Goal: Task Accomplishment & Management: Complete application form

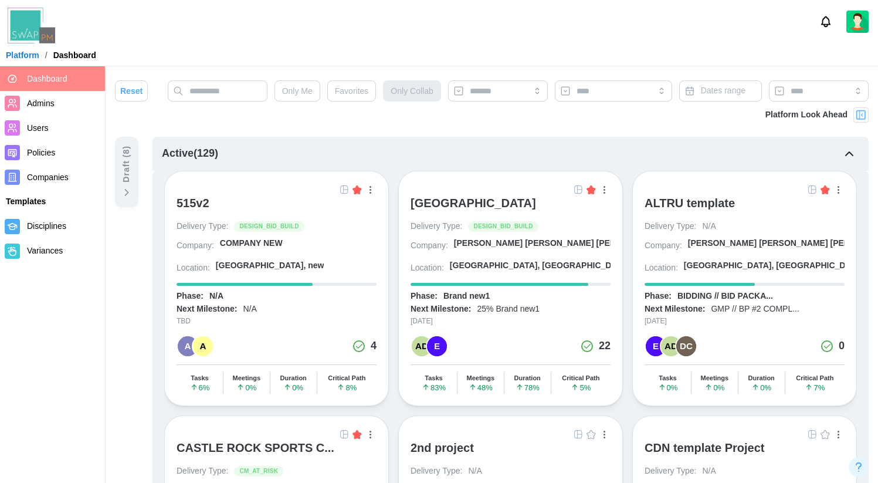
click at [579, 192] on img at bounding box center [578, 189] width 9 height 9
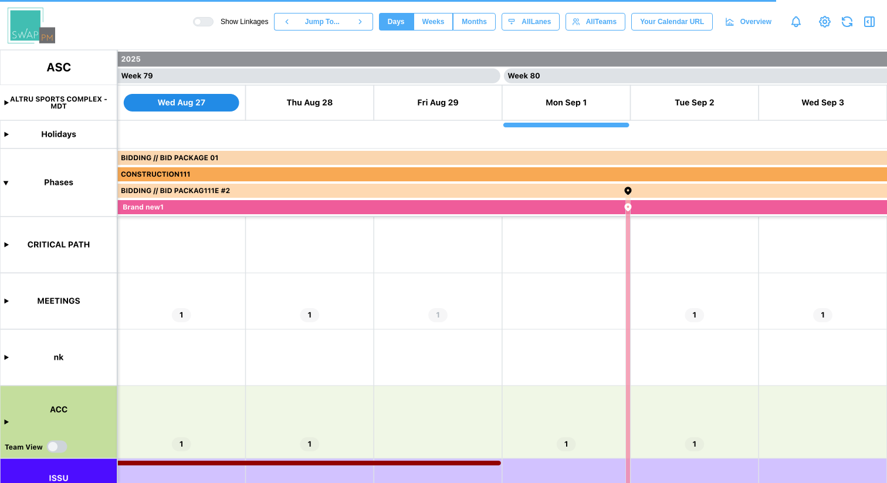
click at [463, 22] on span "Months" at bounding box center [474, 21] width 25 height 16
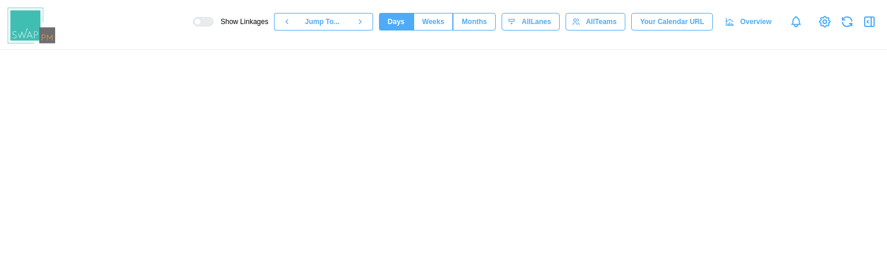
click at [438, 23] on button "Weeks" at bounding box center [434, 22] width 40 height 18
click at [469, 22] on span "Months" at bounding box center [474, 21] width 25 height 16
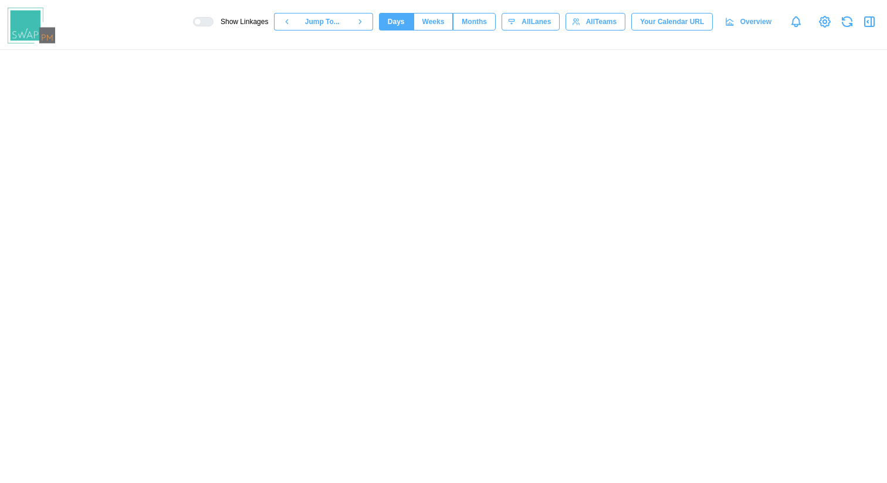
click at [465, 25] on span "Months" at bounding box center [474, 21] width 25 height 16
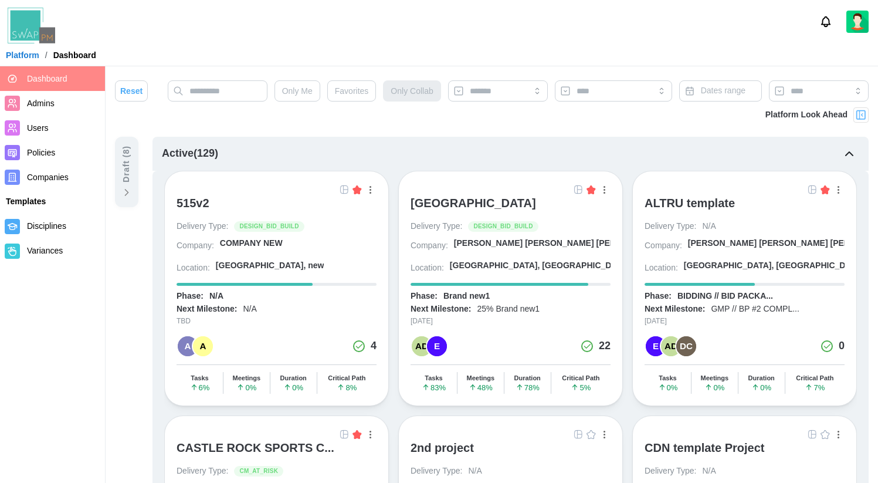
click at [581, 191] on img at bounding box center [578, 189] width 9 height 9
click at [578, 188] on img at bounding box center [578, 189] width 9 height 9
click at [578, 191] on img at bounding box center [578, 189] width 9 height 9
click at [577, 189] on img at bounding box center [578, 189] width 9 height 9
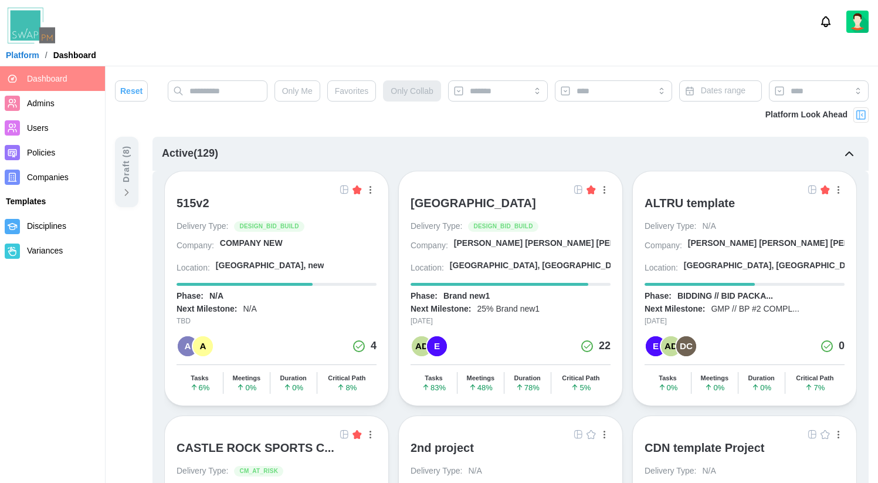
click at [578, 189] on img at bounding box center [578, 189] width 9 height 9
click at [582, 189] on img at bounding box center [578, 189] width 9 height 9
click at [577, 191] on img at bounding box center [578, 189] width 9 height 9
click at [460, 199] on div "ALTRU SPORTS COMPLEX" at bounding box center [474, 203] width 126 height 14
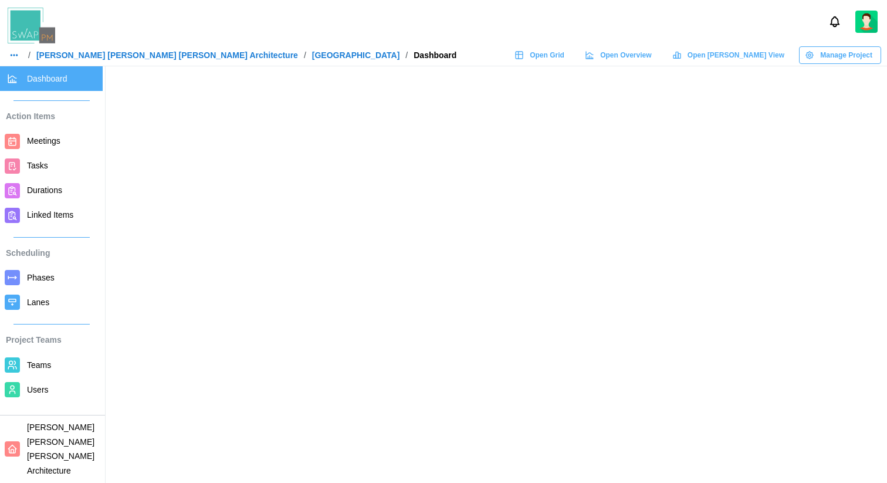
click at [564, 55] on span "Open Grid" at bounding box center [547, 55] width 35 height 16
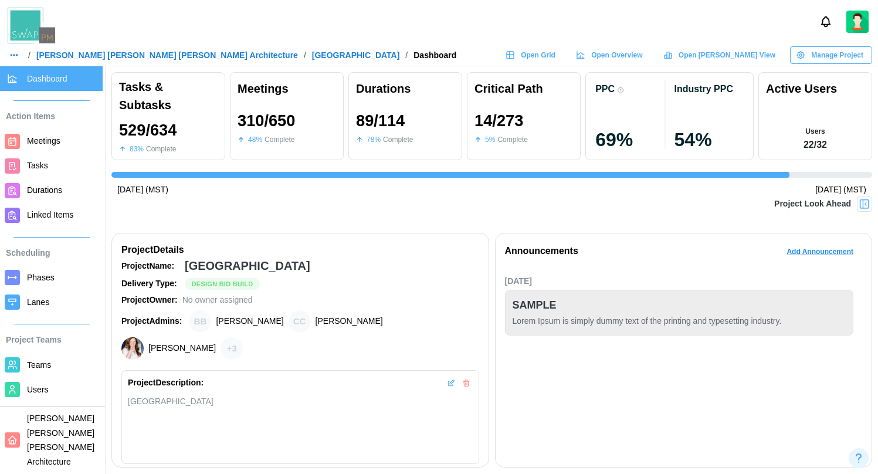
scroll to position [0, 8134]
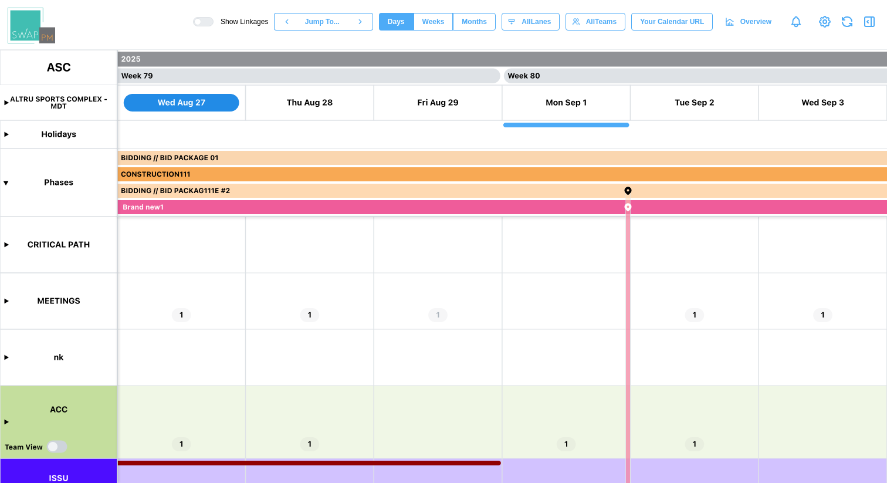
scroll to position [0, 50281]
click at [5, 302] on canvas at bounding box center [443, 266] width 887 height 433
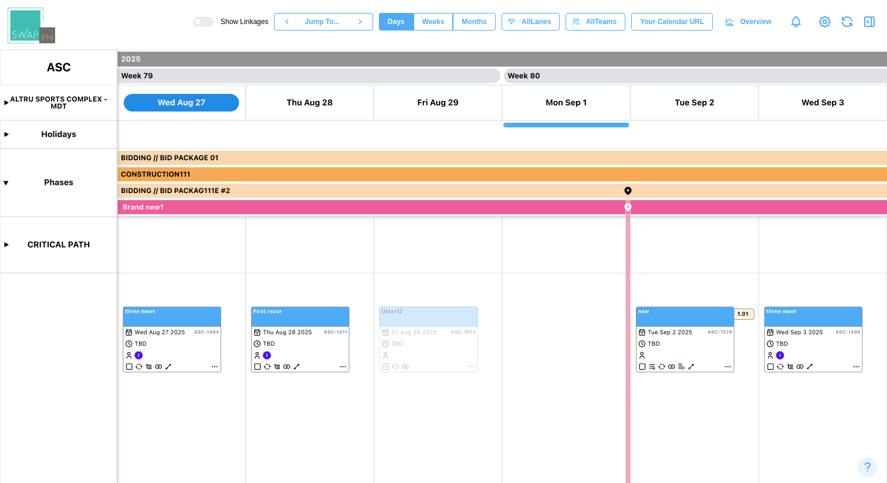
click at [426, 21] on span "Weeks" at bounding box center [433, 21] width 22 height 16
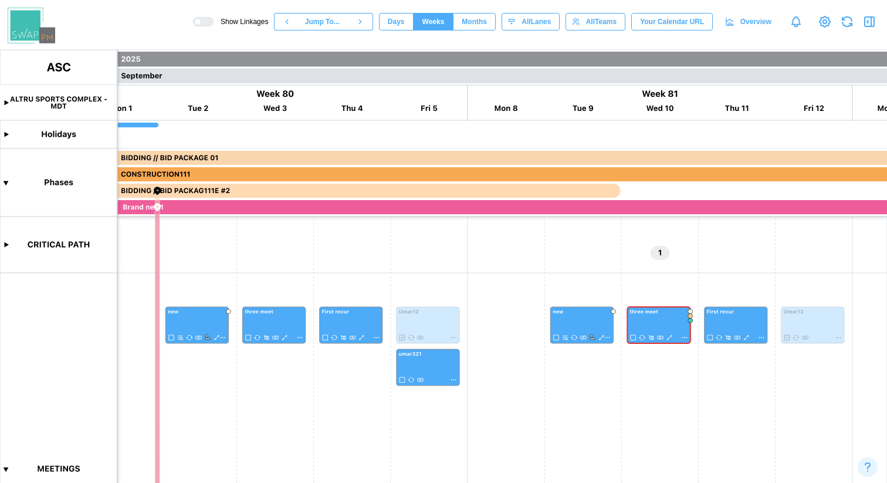
scroll to position [0, 29961]
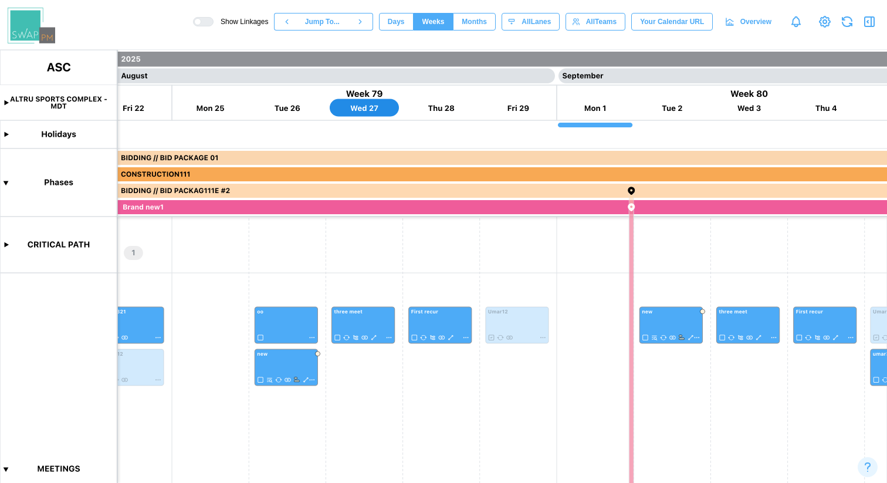
click at [462, 24] on span "Months" at bounding box center [474, 21] width 25 height 16
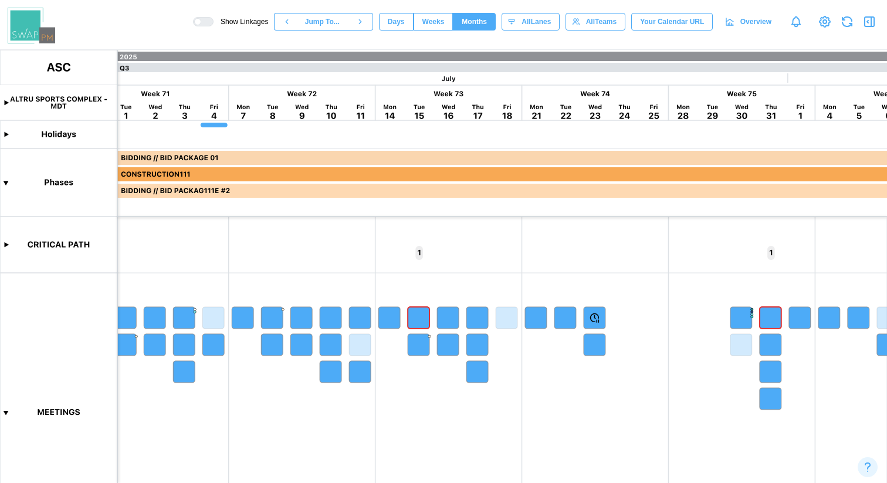
scroll to position [263, 0]
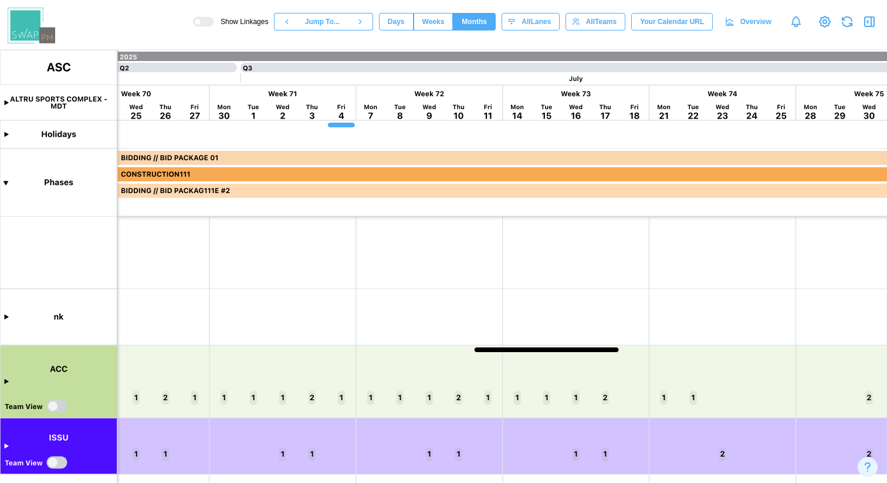
click at [6, 383] on canvas at bounding box center [443, 266] width 887 height 433
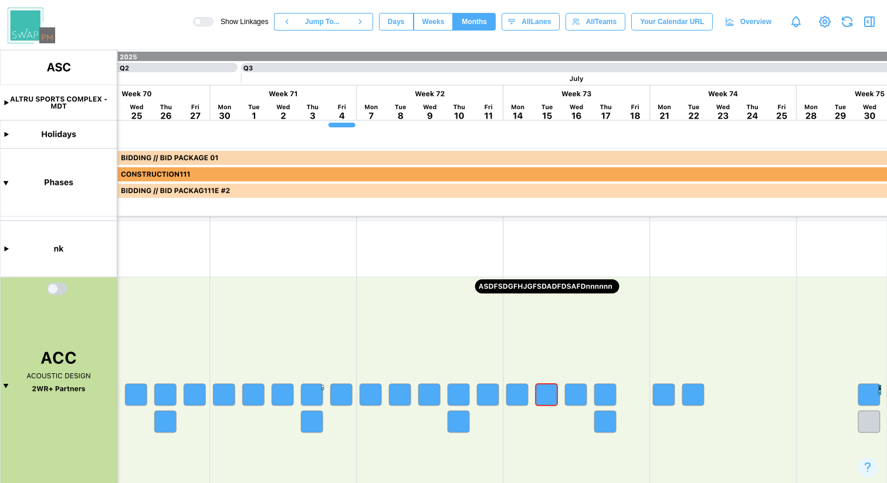
scroll to position [328, 0]
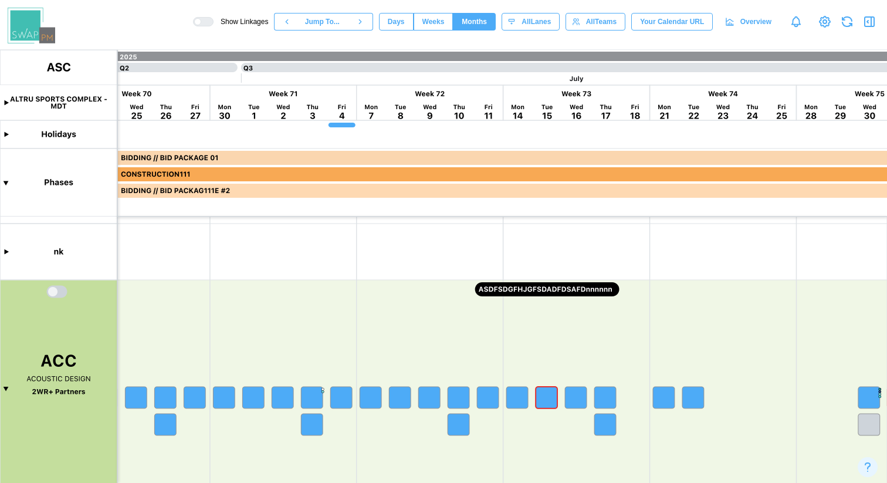
click at [8, 389] on canvas at bounding box center [443, 266] width 887 height 433
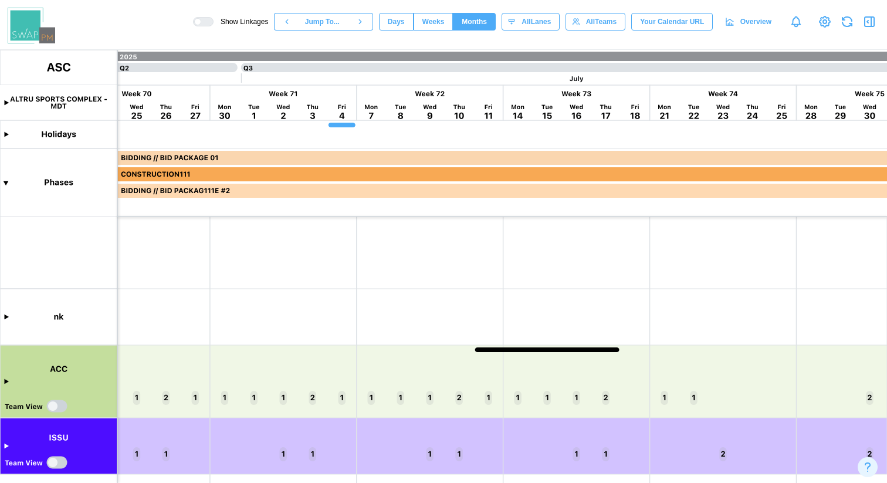
click at [59, 461] on canvas at bounding box center [443, 266] width 887 height 433
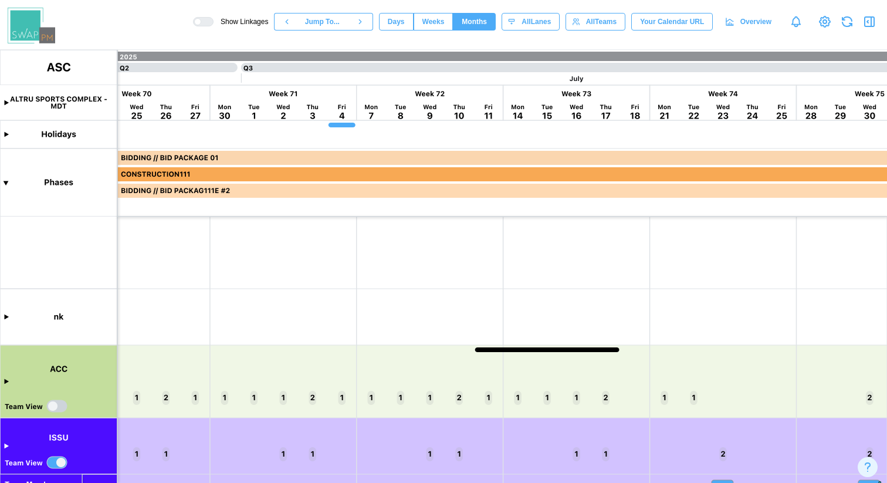
scroll to position [502, 0]
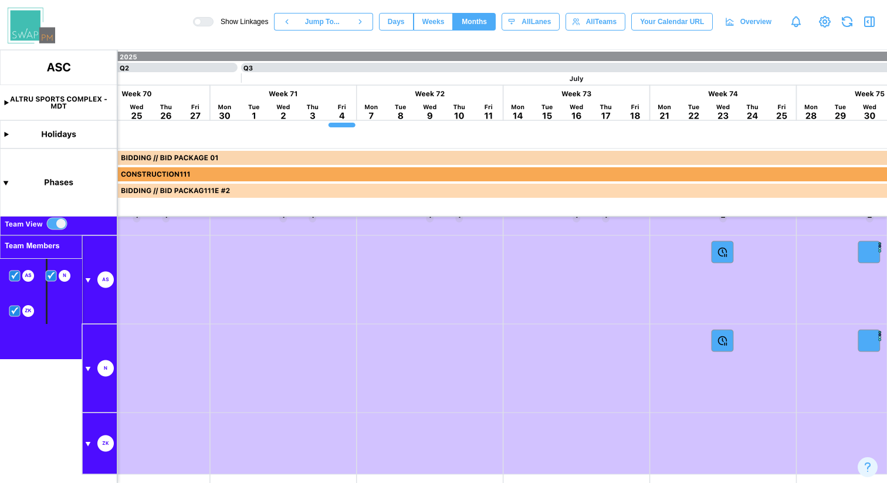
click at [87, 280] on canvas at bounding box center [443, 266] width 887 height 433
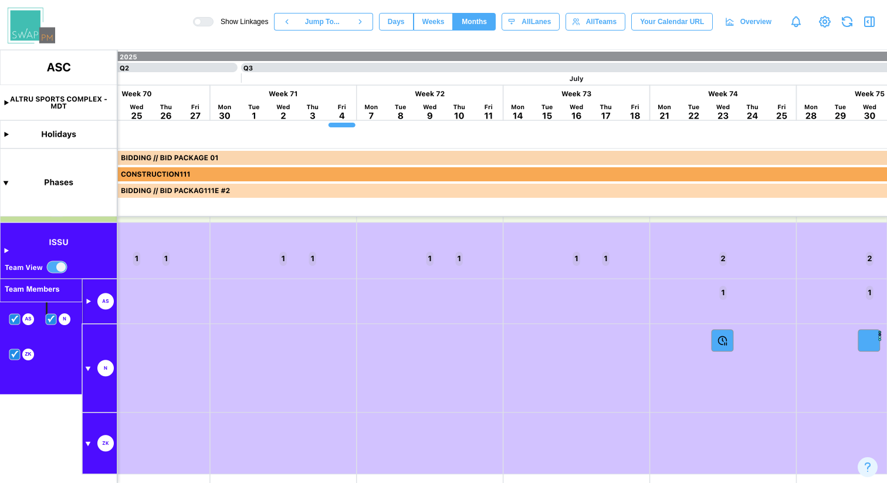
click at [87, 300] on canvas at bounding box center [443, 266] width 887 height 433
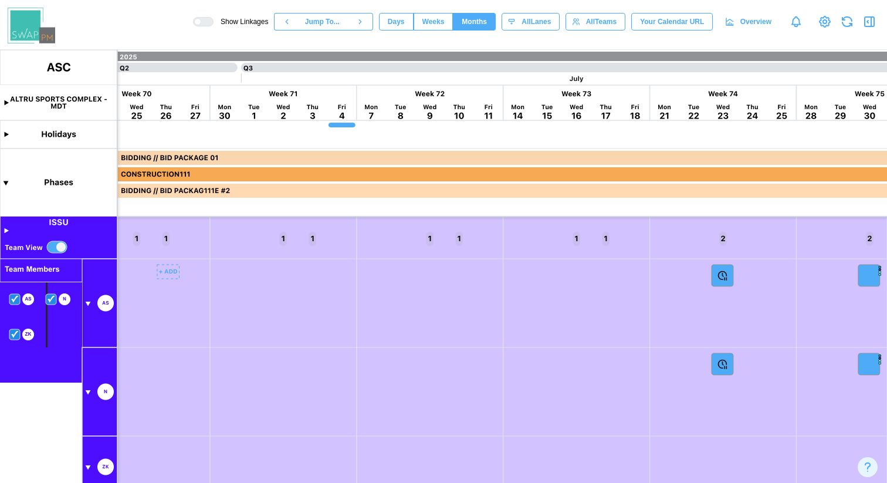
scroll to position [360, 0]
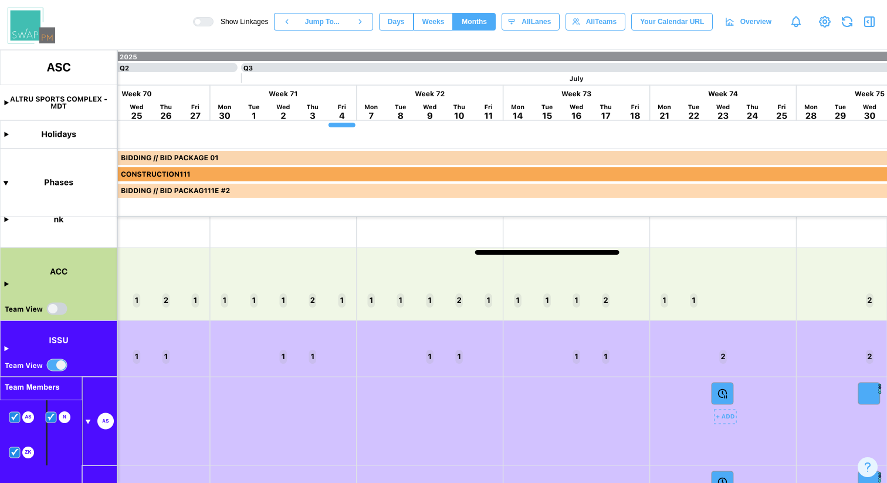
click at [723, 392] on canvas at bounding box center [443, 266] width 887 height 433
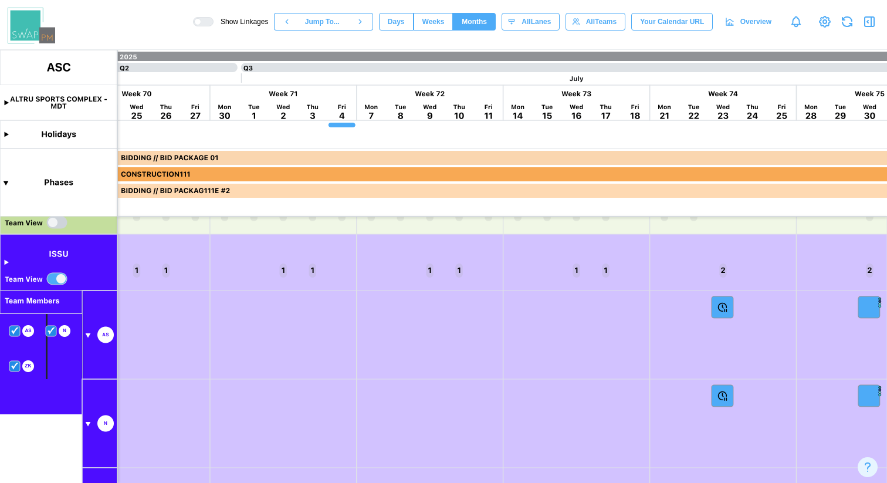
scroll to position [476, 0]
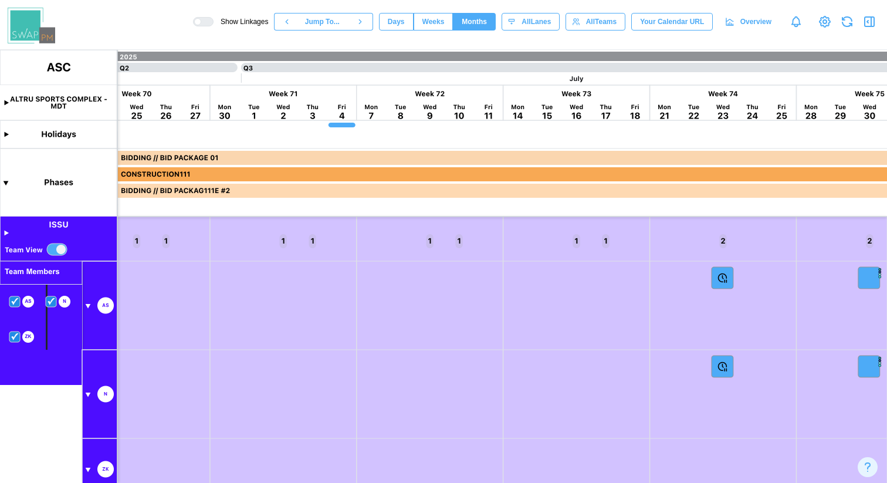
click at [52, 303] on canvas at bounding box center [443, 266] width 887 height 433
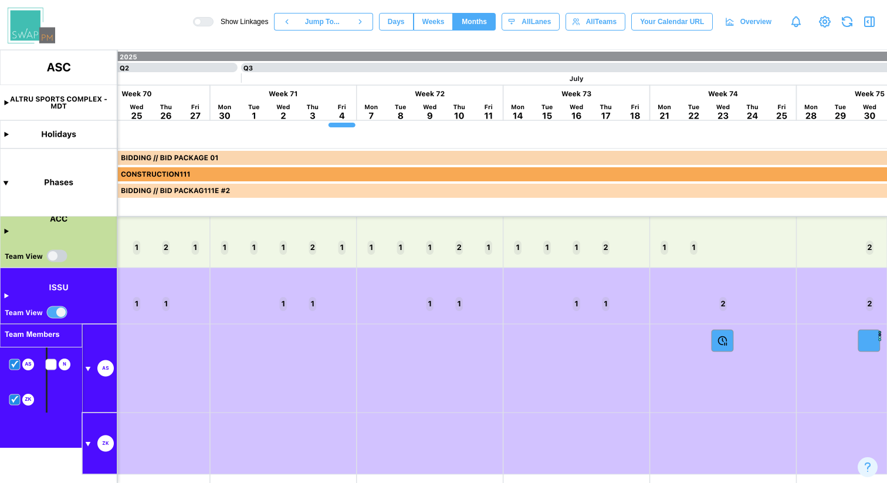
click at [16, 363] on canvas at bounding box center [443, 266] width 887 height 433
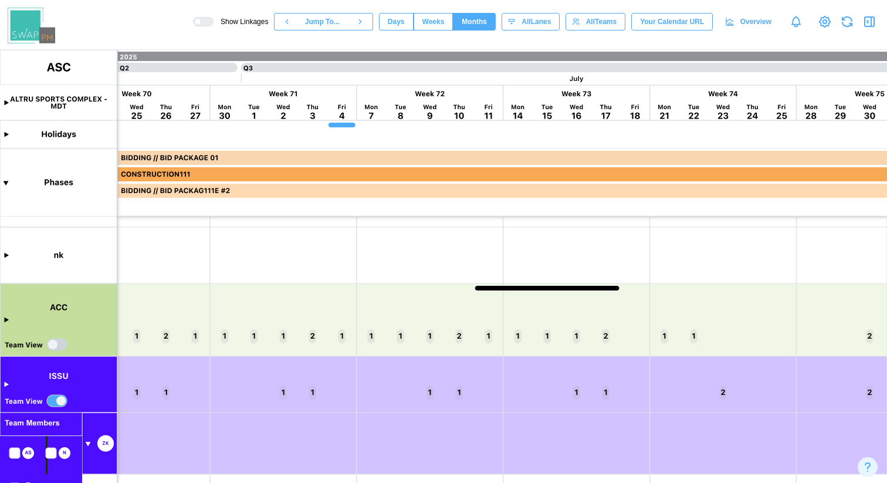
click at [54, 452] on canvas at bounding box center [443, 266] width 887 height 433
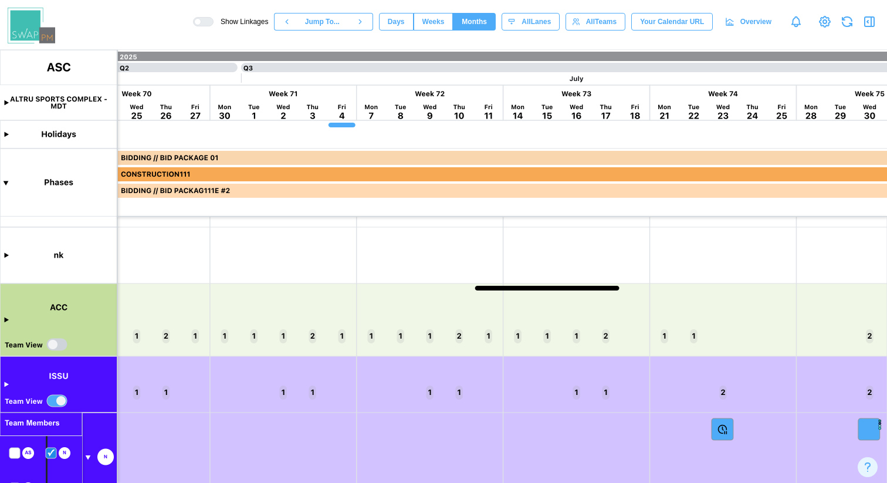
scroll to position [413, 0]
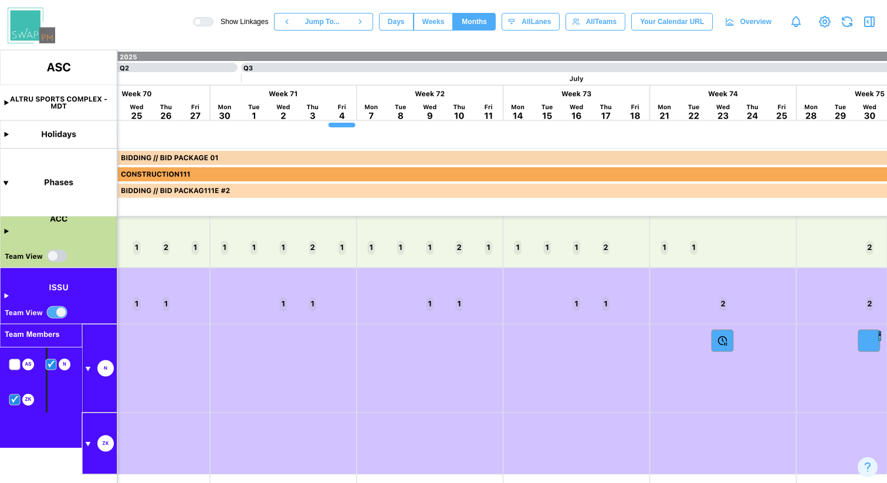
click at [17, 368] on canvas at bounding box center [443, 266] width 887 height 433
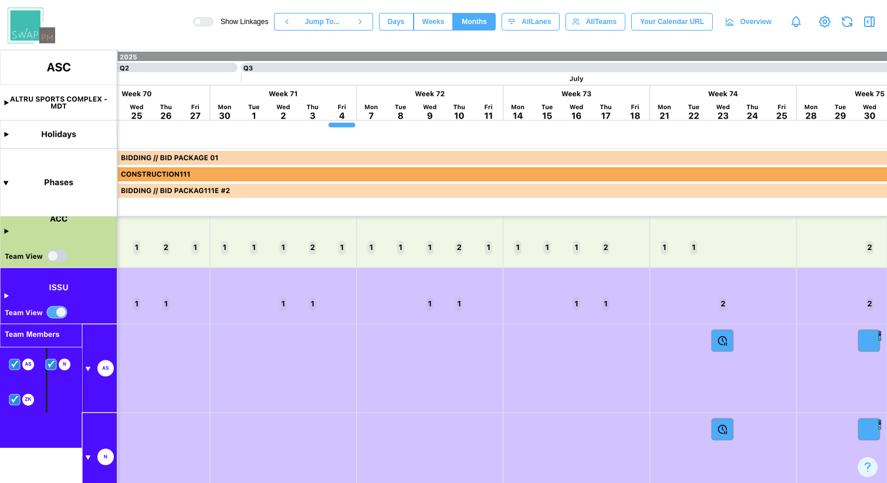
click at [17, 368] on canvas at bounding box center [443, 266] width 887 height 433
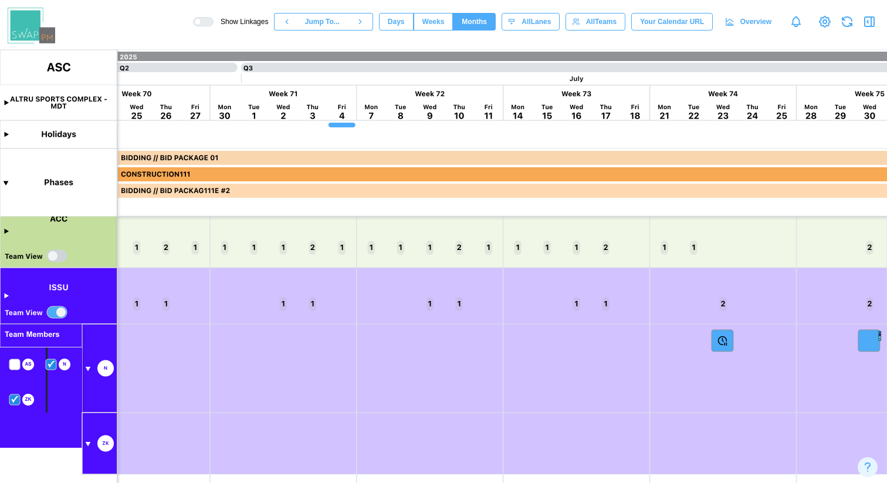
click at [53, 361] on canvas at bounding box center [443, 266] width 887 height 433
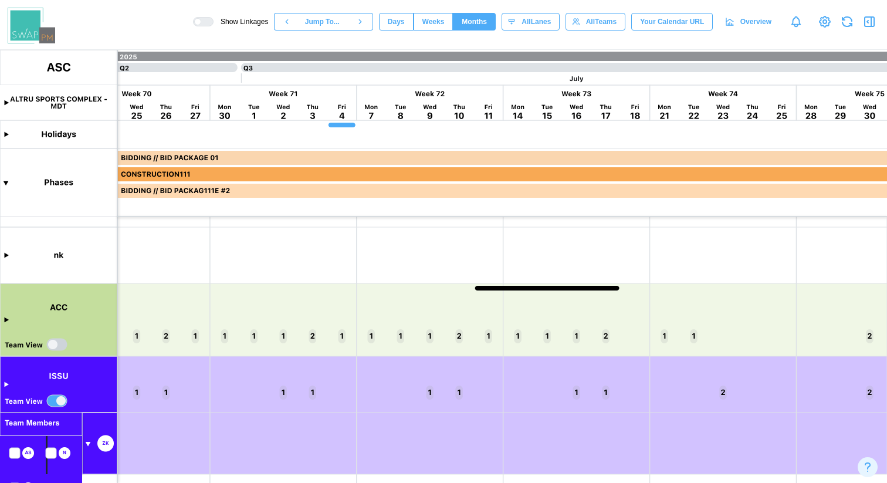
click at [55, 404] on canvas at bounding box center [443, 266] width 887 height 433
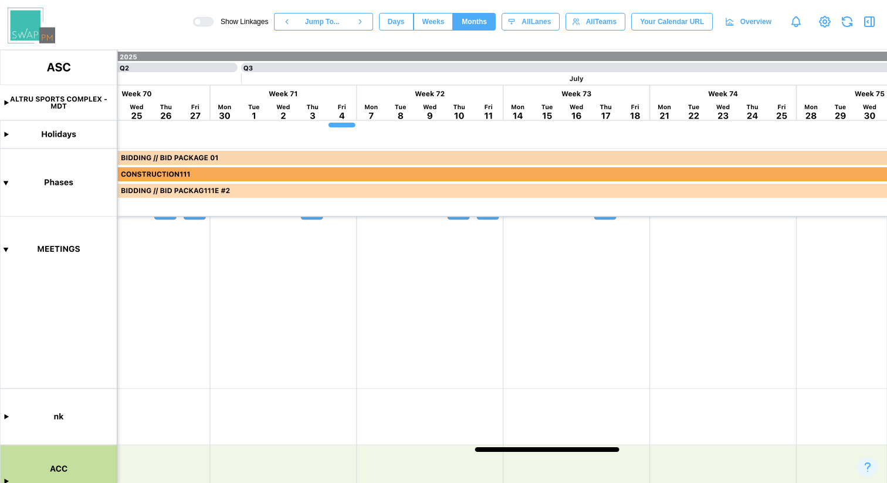
scroll to position [0, 0]
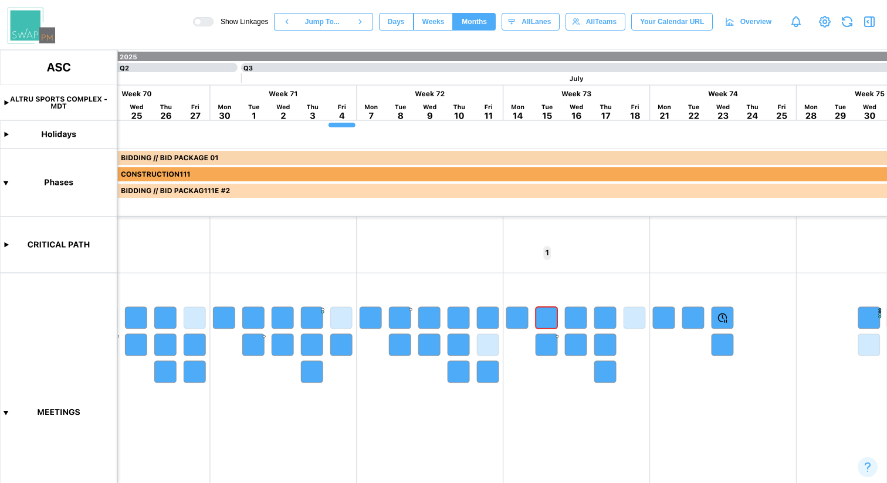
click at [7, 410] on canvas at bounding box center [443, 266] width 887 height 433
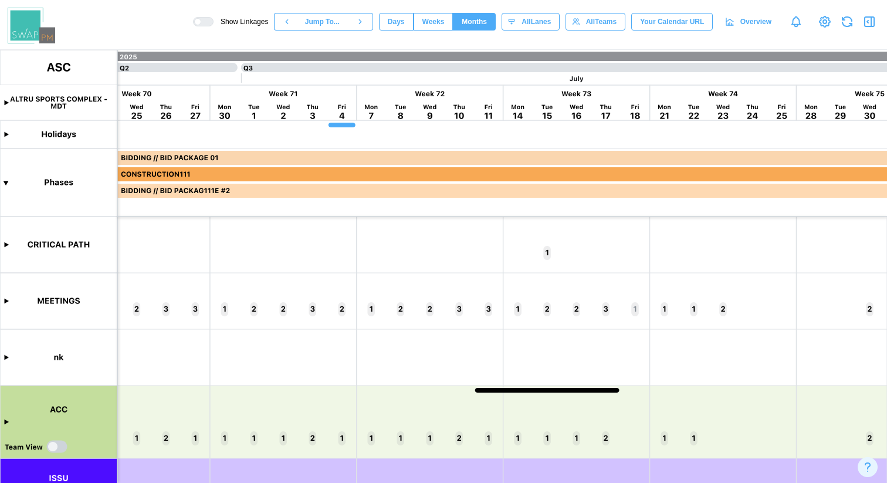
scroll to position [40, 0]
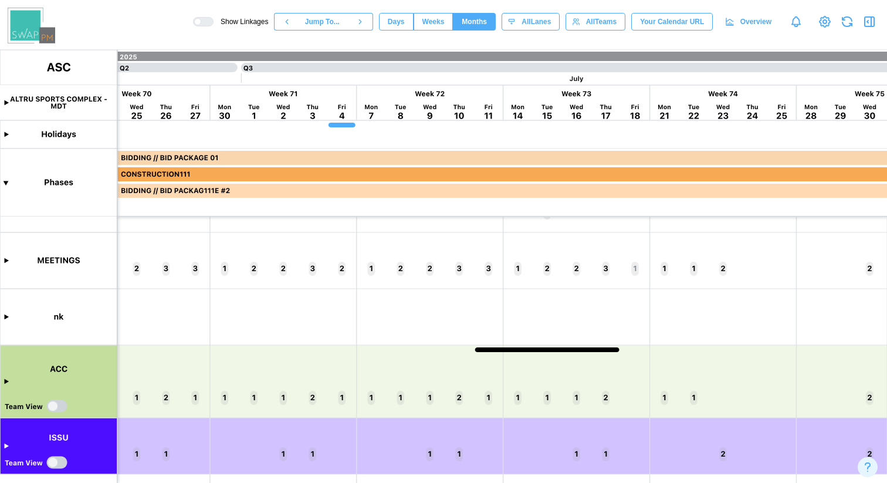
click at [56, 405] on canvas at bounding box center [443, 266] width 887 height 433
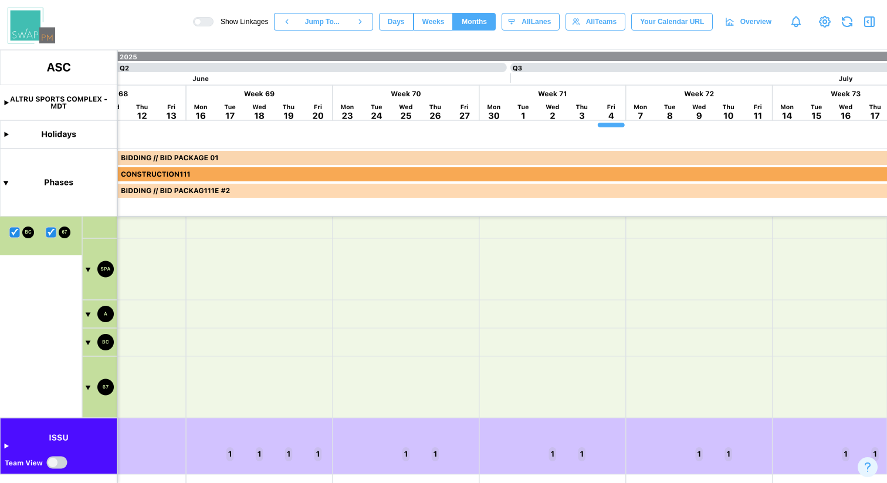
scroll to position [0, 0]
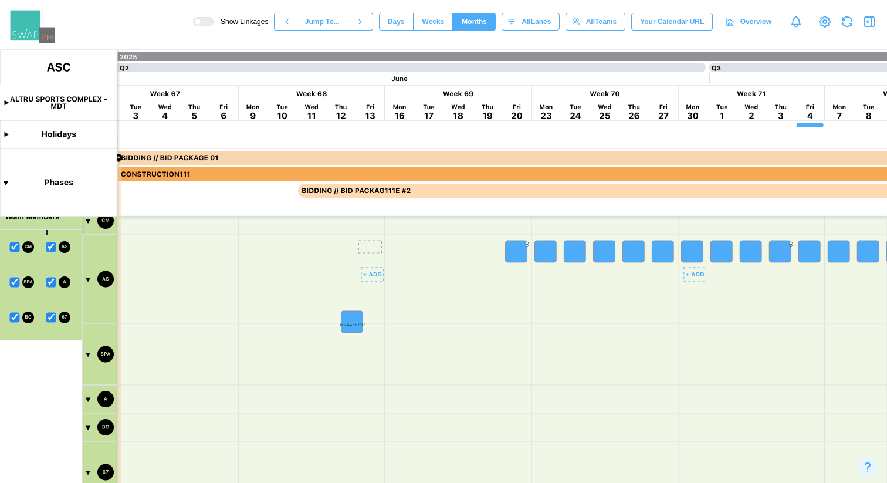
drag, startPoint x: 371, startPoint y: 252, endPoint x: 353, endPoint y: 346, distance: 95.5
click at [353, 346] on canvas at bounding box center [443, 266] width 887 height 433
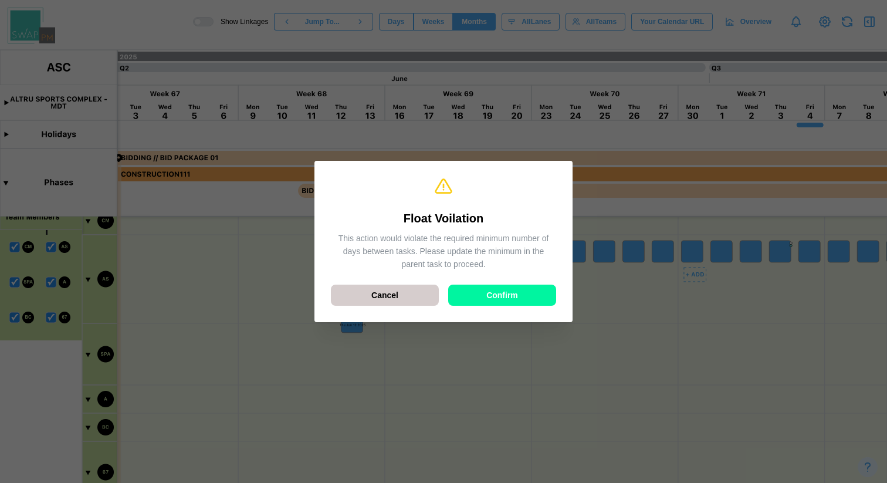
click at [384, 299] on span "Cancel" at bounding box center [384, 295] width 27 height 20
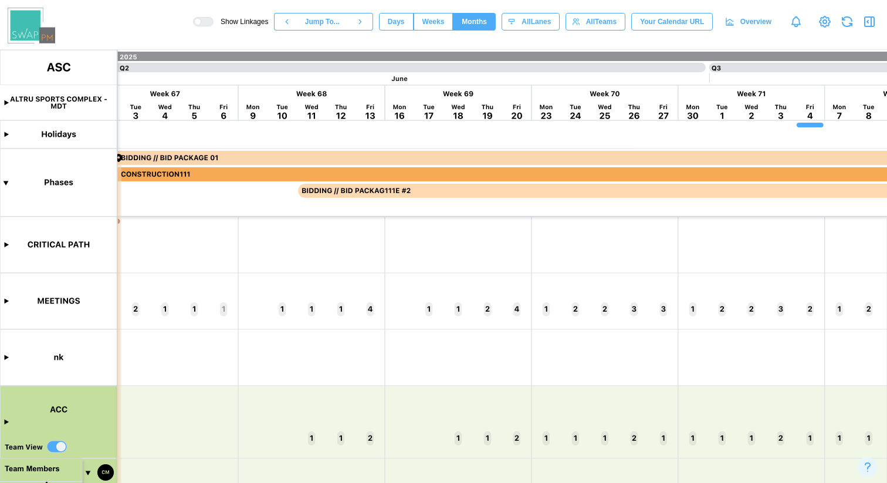
click at [748, 24] on span "Overview" at bounding box center [755, 21] width 31 height 16
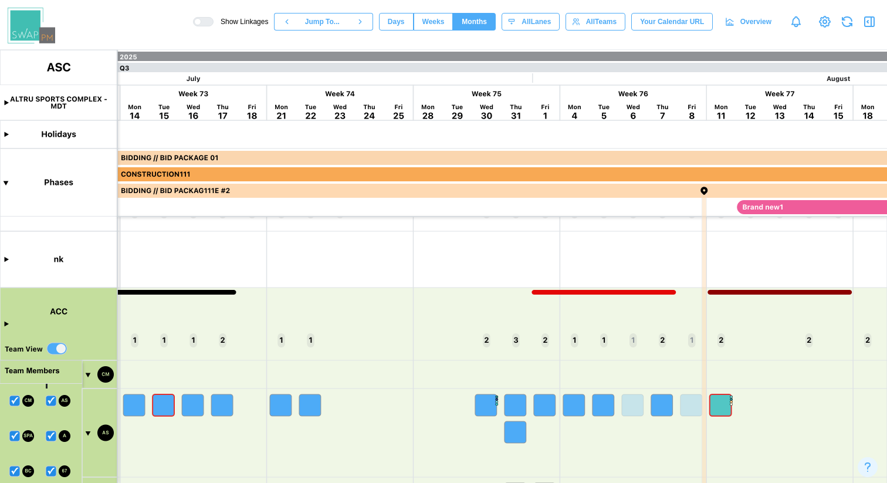
scroll to position [226, 0]
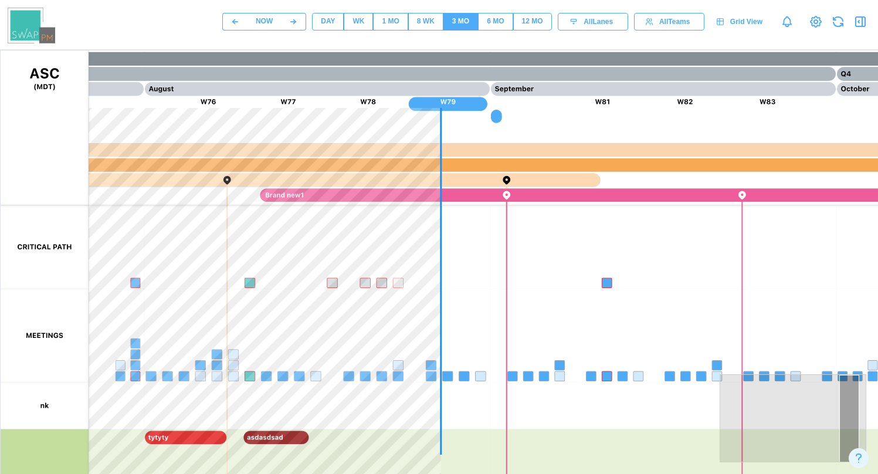
click at [425, 21] on div "8 WK" at bounding box center [426, 21] width 18 height 11
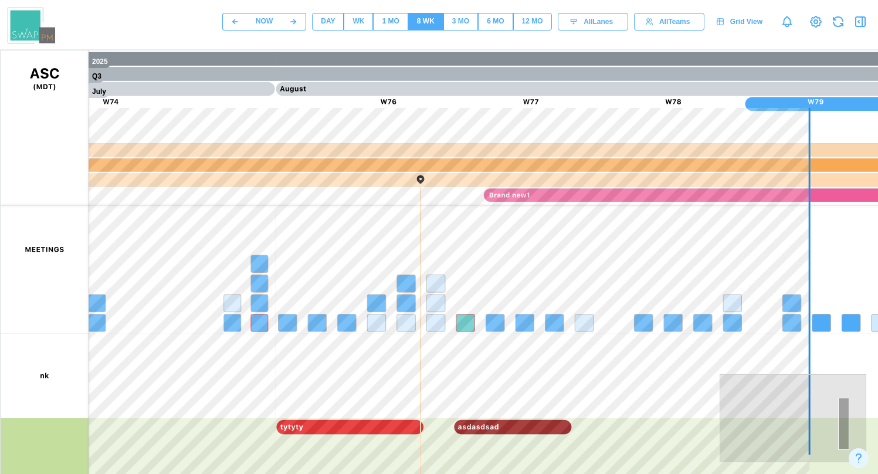
click at [388, 26] on div "1 MO" at bounding box center [390, 21] width 17 height 11
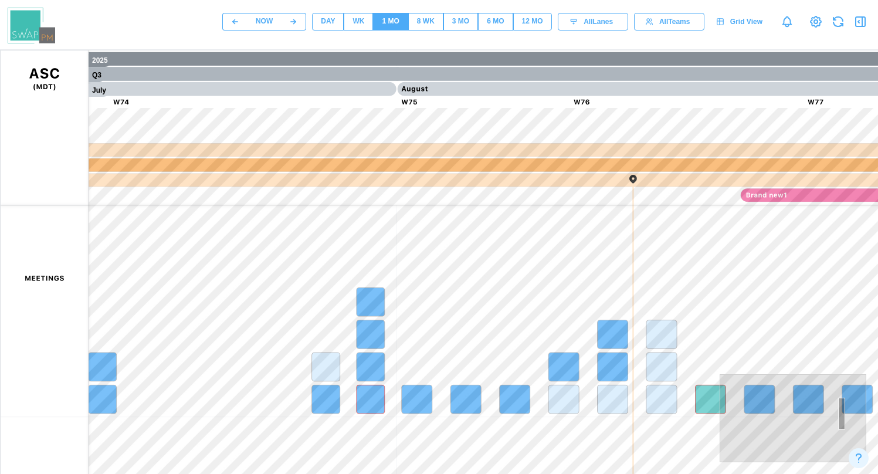
click at [353, 23] on div "WK" at bounding box center [359, 21] width 12 height 11
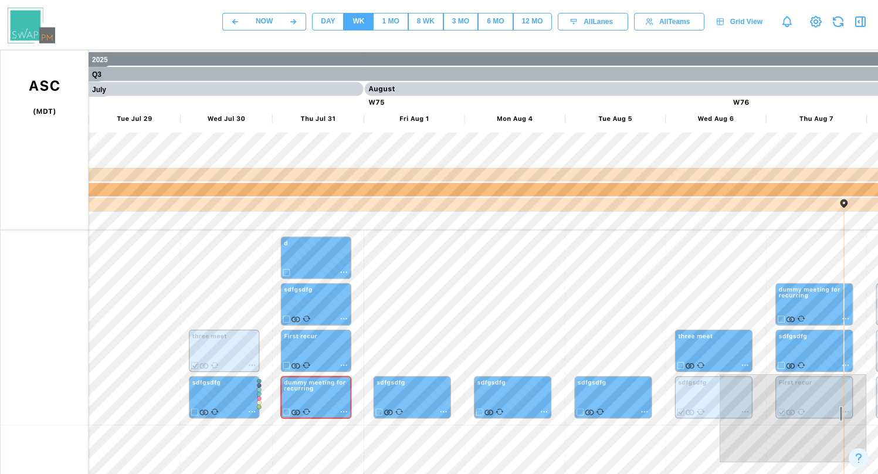
click at [390, 23] on div "1 MO" at bounding box center [390, 21] width 17 height 11
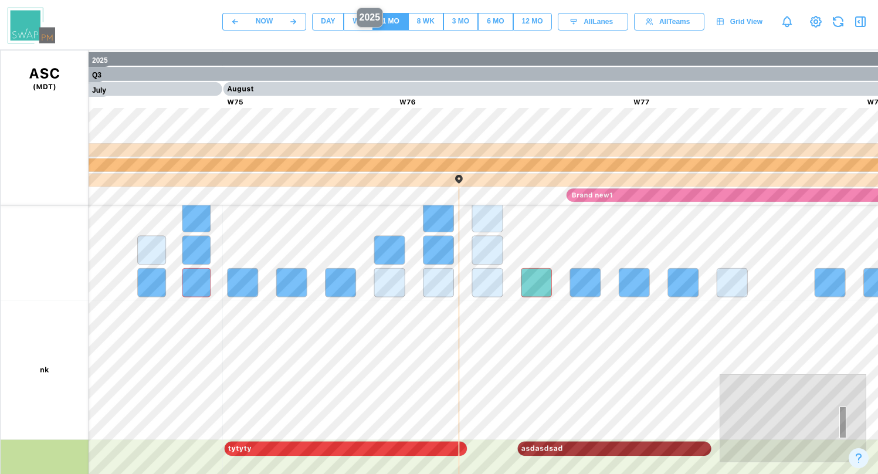
click at [353, 51] on canvas at bounding box center [564, 343] width 1126 height 587
click at [360, 26] on div "WK" at bounding box center [359, 21] width 12 height 11
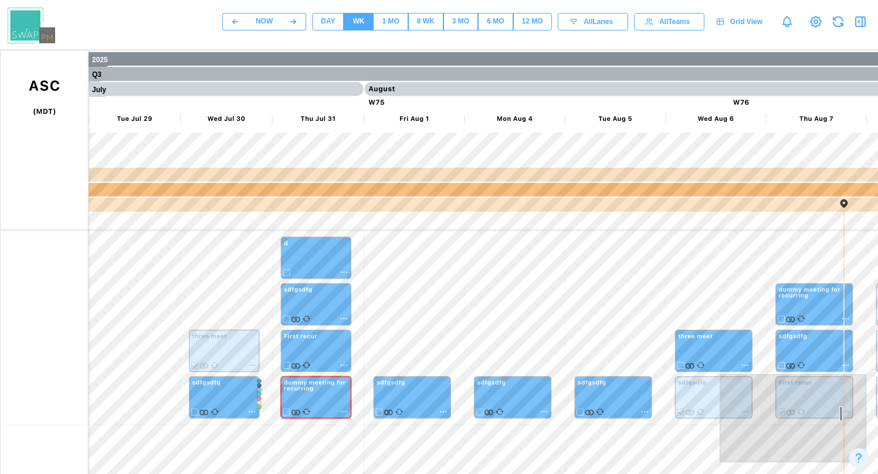
click at [395, 24] on div "1 MO" at bounding box center [390, 21] width 17 height 11
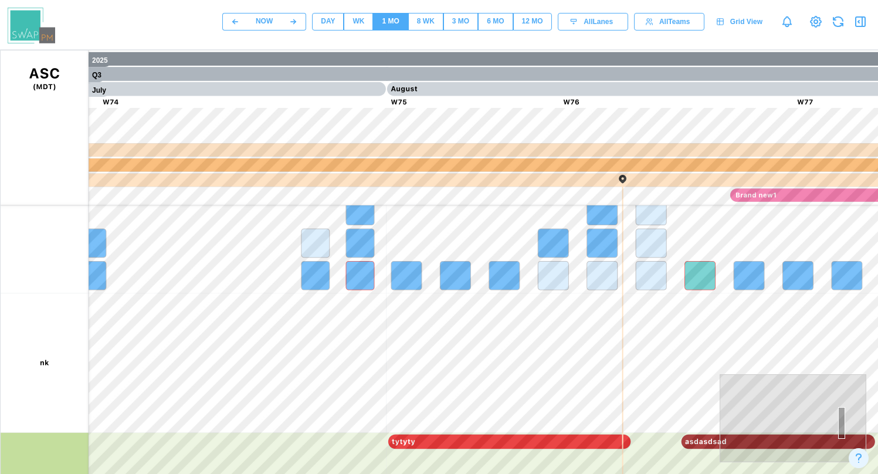
click at [421, 26] on div "8 WK" at bounding box center [426, 21] width 18 height 11
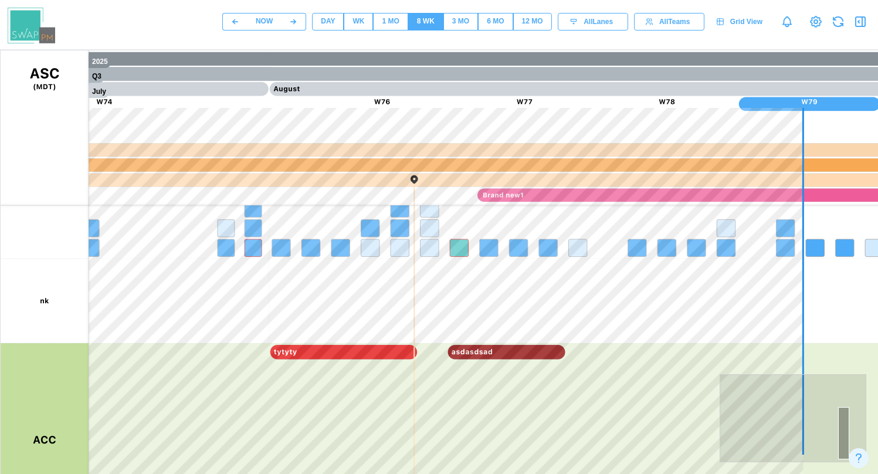
click at [460, 28] on span "3 MO" at bounding box center [460, 21] width 17 height 16
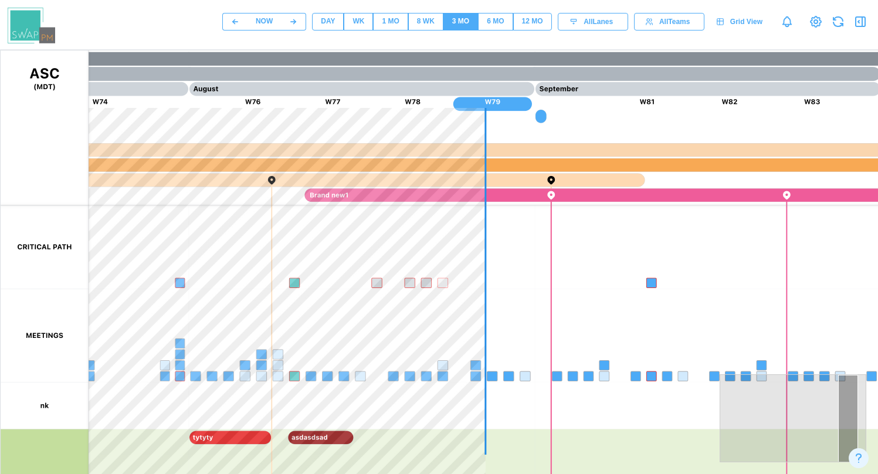
click at [493, 25] on div "6 MO" at bounding box center [495, 21] width 17 height 11
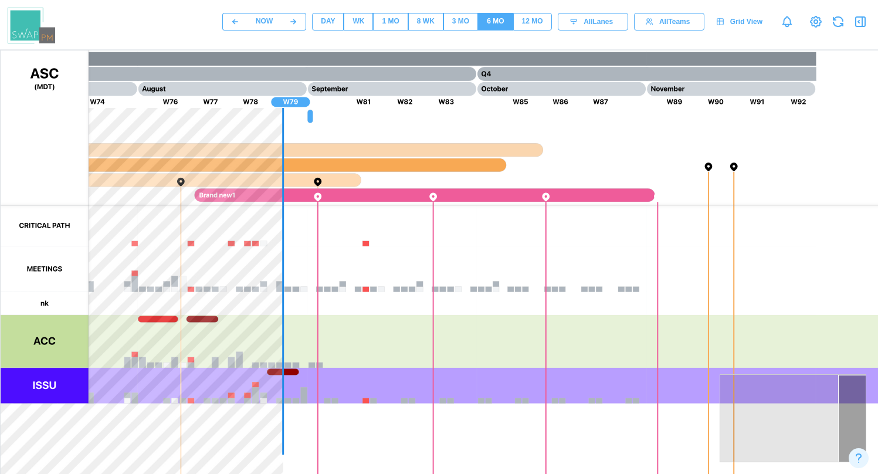
click at [531, 25] on div "12 MO" at bounding box center [532, 21] width 21 height 11
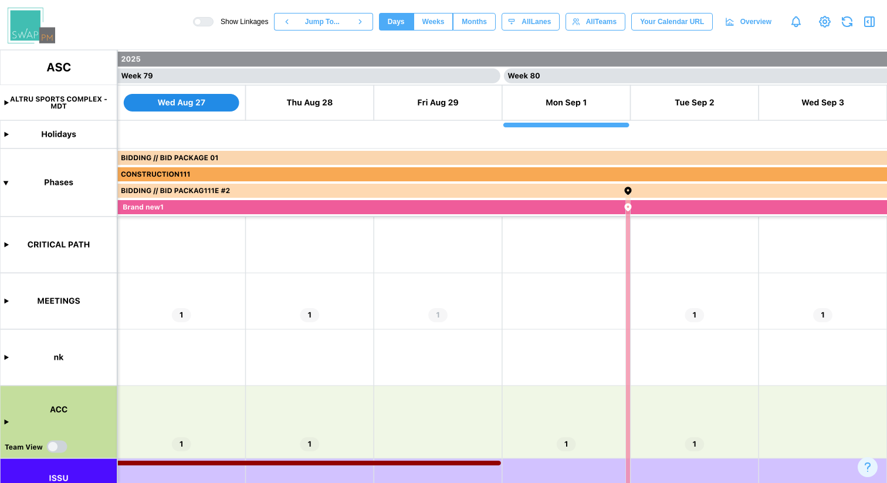
click at [465, 29] on span "Months" at bounding box center [474, 21] width 25 height 16
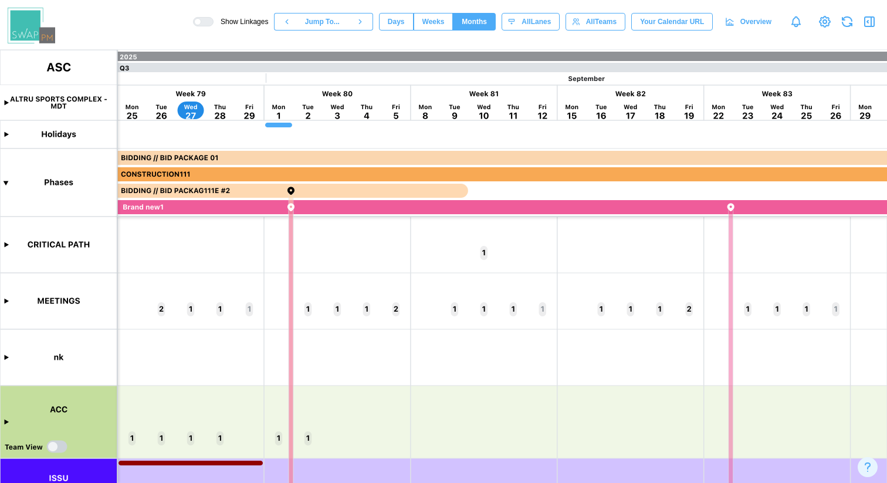
scroll to position [0, 11434]
click at [9, 298] on canvas at bounding box center [443, 266] width 887 height 433
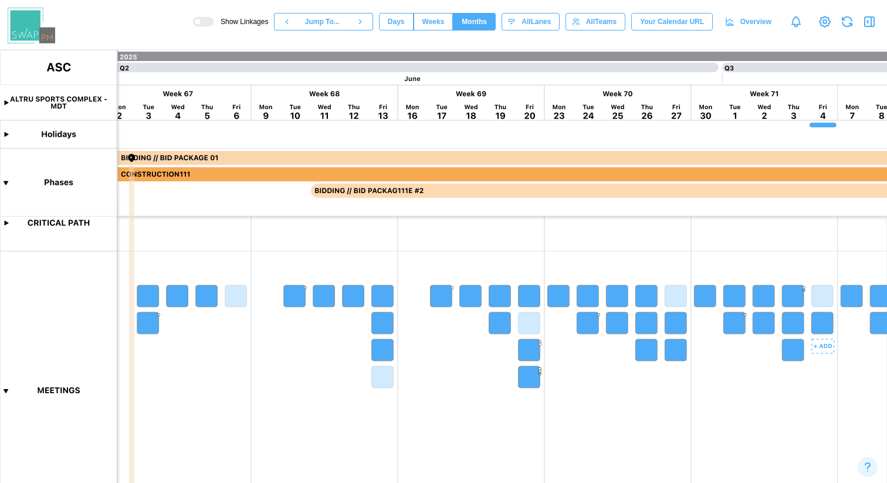
scroll to position [0, 0]
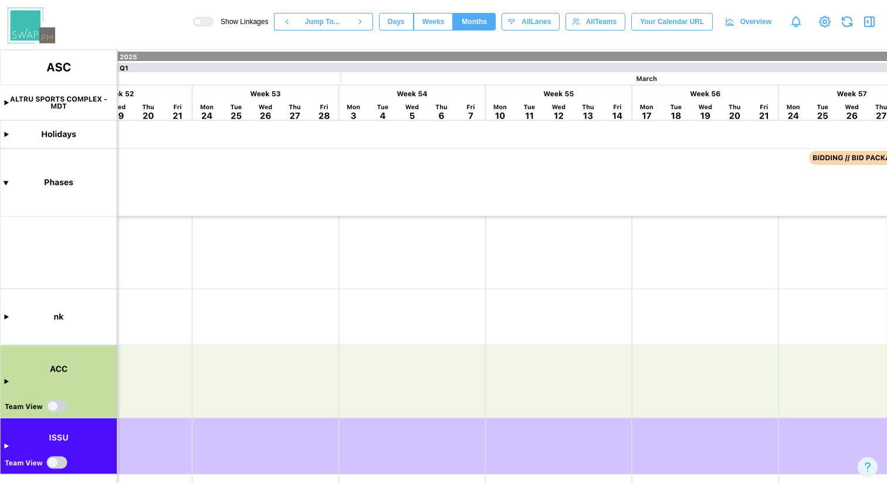
click at [7, 316] on canvas at bounding box center [443, 266] width 887 height 433
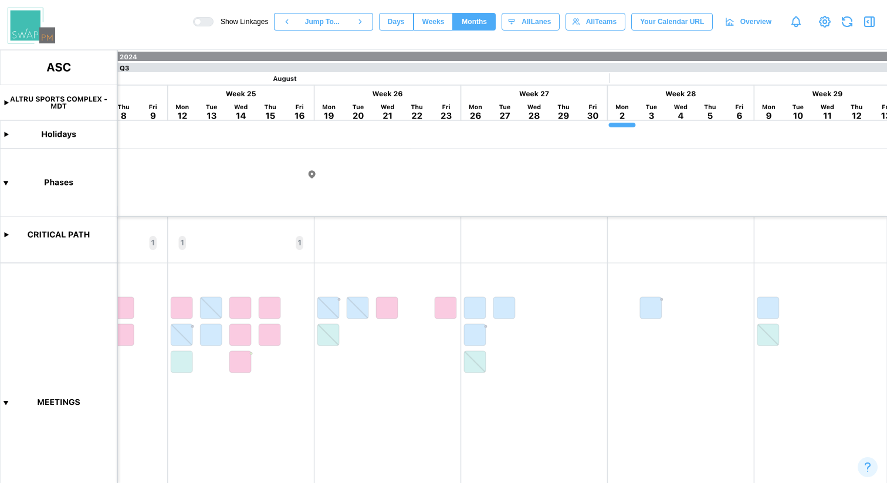
click at [311, 174] on canvas at bounding box center [443, 266] width 887 height 433
click at [312, 173] on canvas at bounding box center [443, 266] width 887 height 433
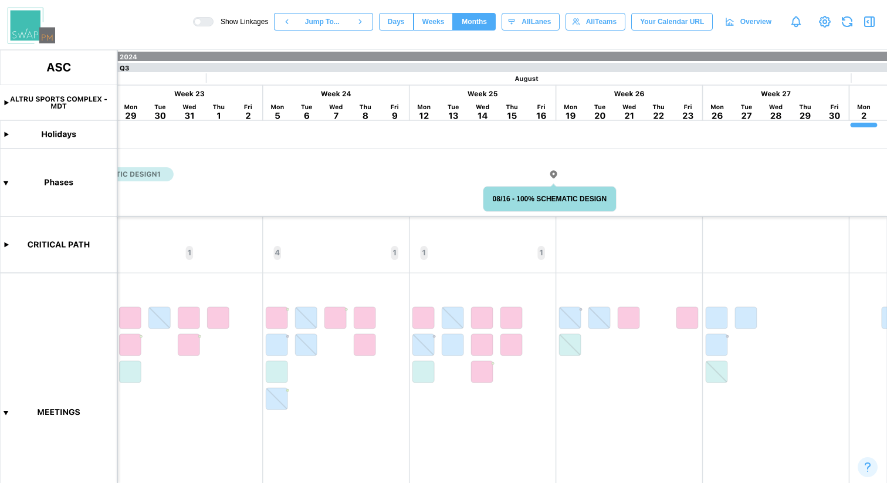
click at [551, 174] on canvas at bounding box center [443, 266] width 887 height 433
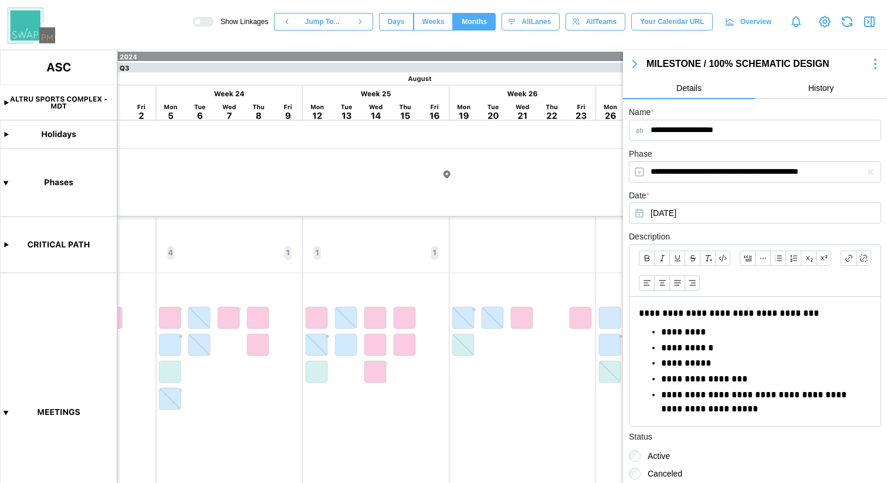
click at [638, 63] on icon "button" at bounding box center [635, 64] width 14 height 14
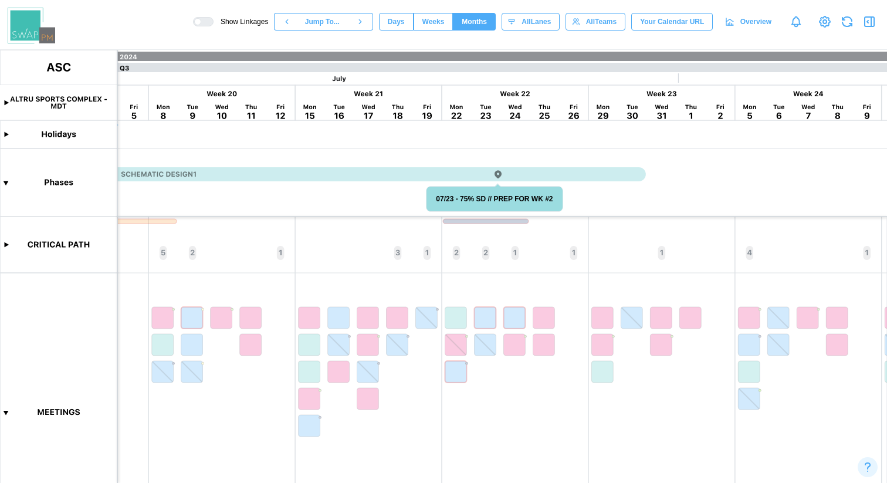
click at [497, 174] on canvas at bounding box center [443, 266] width 887 height 433
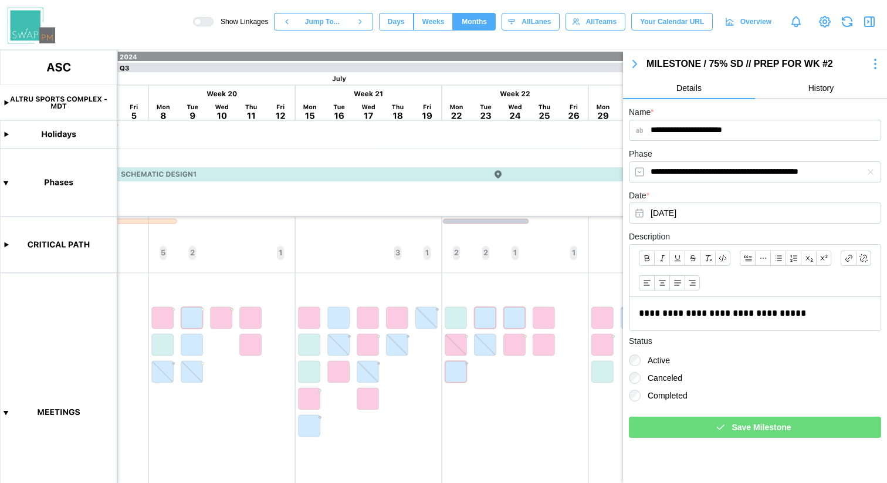
click at [636, 63] on icon "button" at bounding box center [635, 64] width 14 height 14
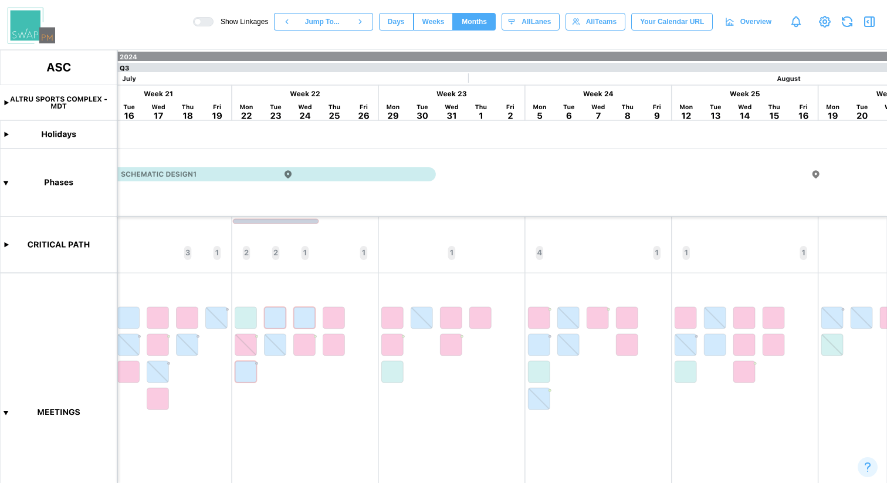
scroll to position [0, 3175]
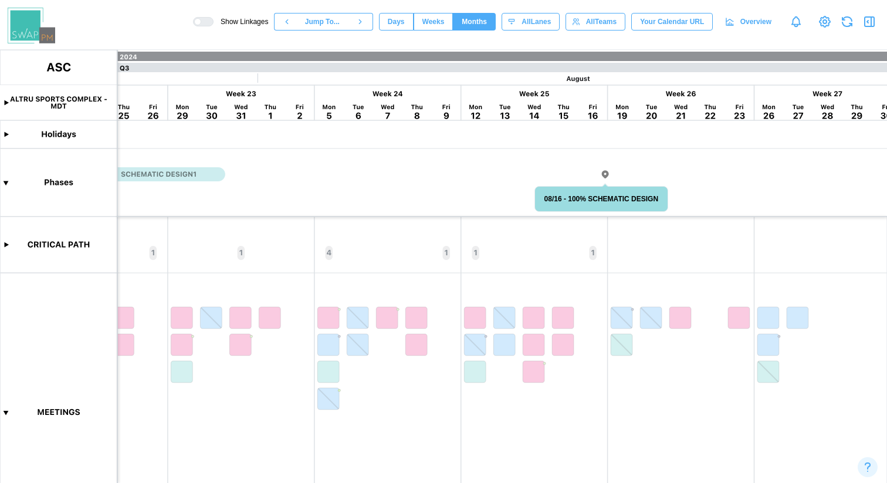
click at [605, 176] on canvas at bounding box center [443, 266] width 887 height 433
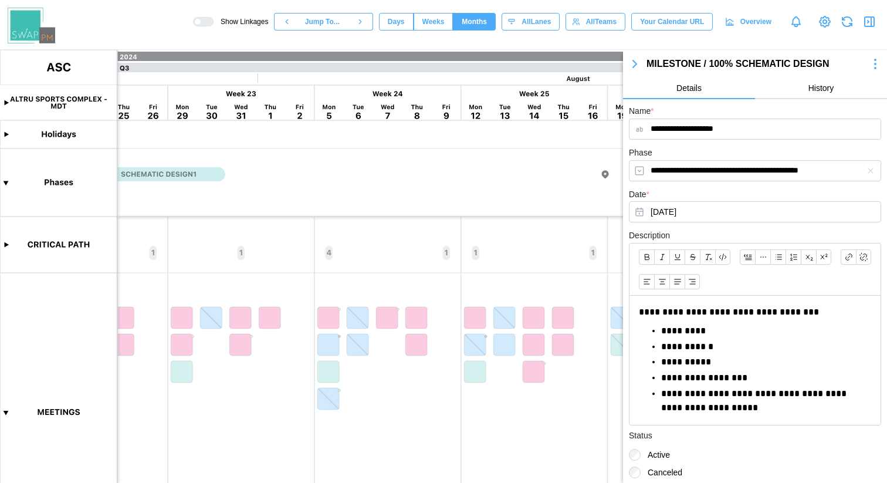
scroll to position [0, 0]
click at [818, 89] on span "History" at bounding box center [821, 88] width 26 height 8
click at [808, 90] on span "History" at bounding box center [821, 88] width 26 height 8
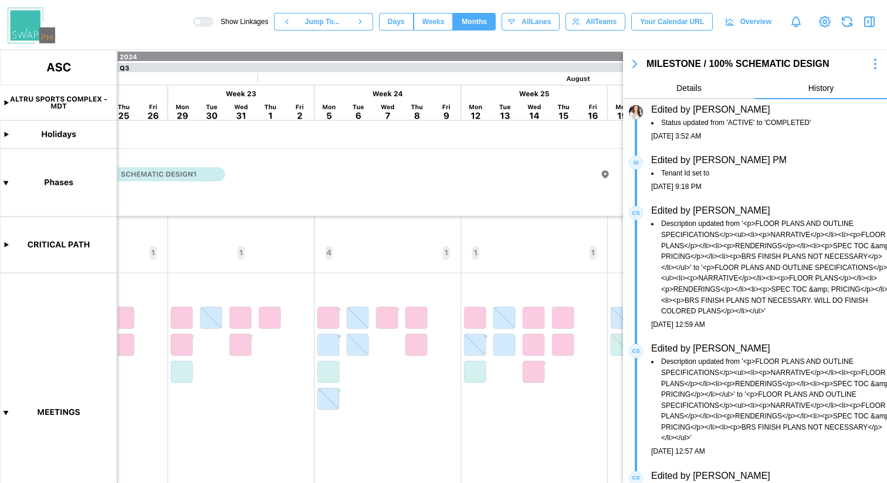
click at [710, 88] on button "Details" at bounding box center [689, 88] width 132 height 21
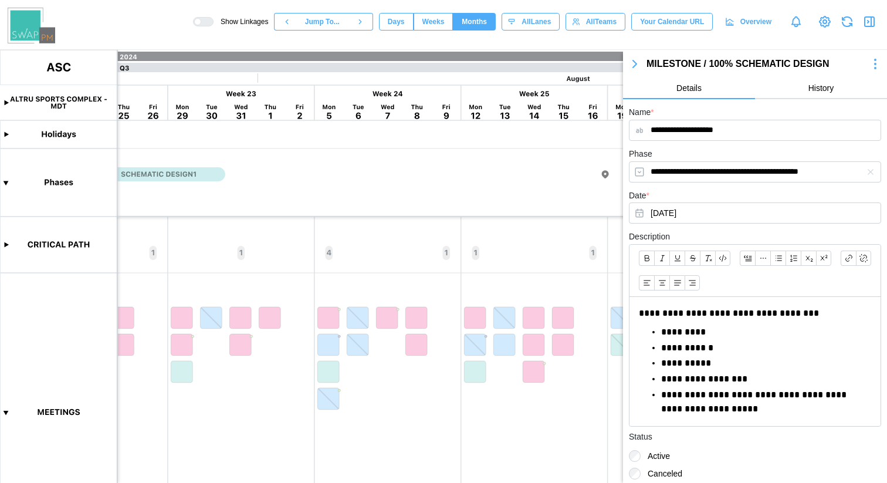
click at [636, 60] on icon "button" at bounding box center [635, 64] width 14 height 14
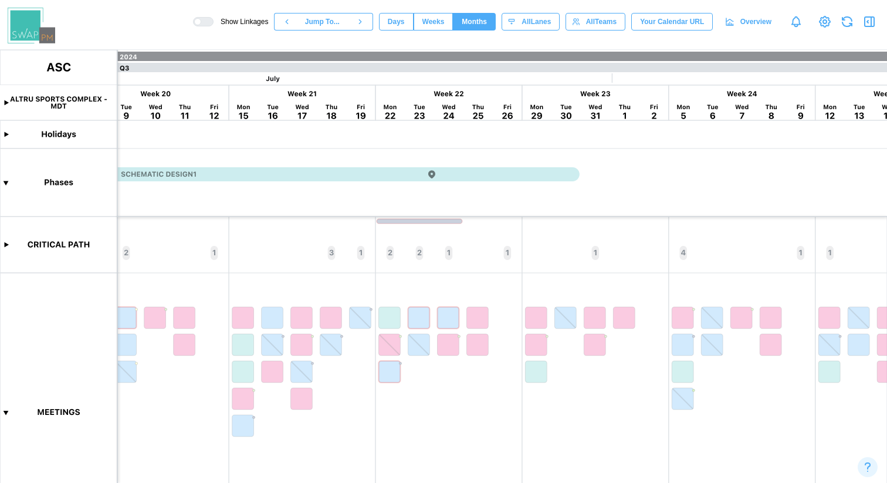
scroll to position [0, 2815]
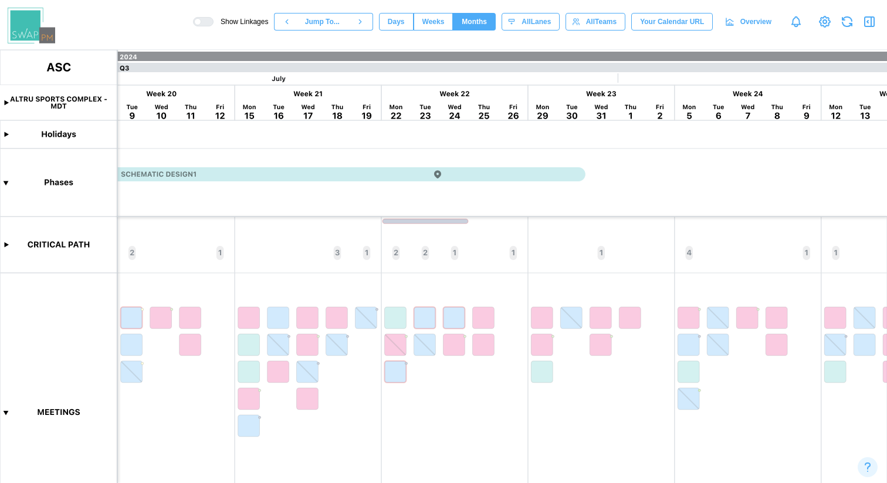
click at [437, 174] on canvas at bounding box center [443, 266] width 887 height 433
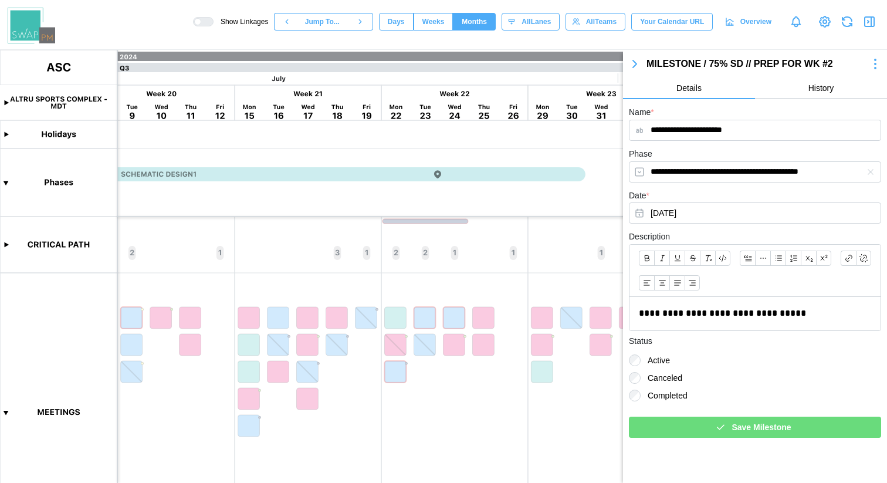
click at [636, 60] on icon "button" at bounding box center [635, 64] width 14 height 14
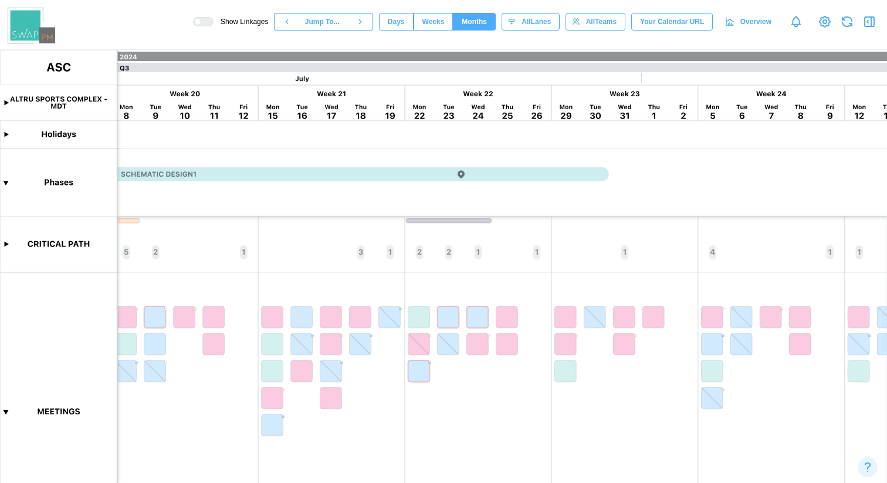
scroll to position [0, 2496]
click at [473, 179] on canvas at bounding box center [443, 266] width 887 height 433
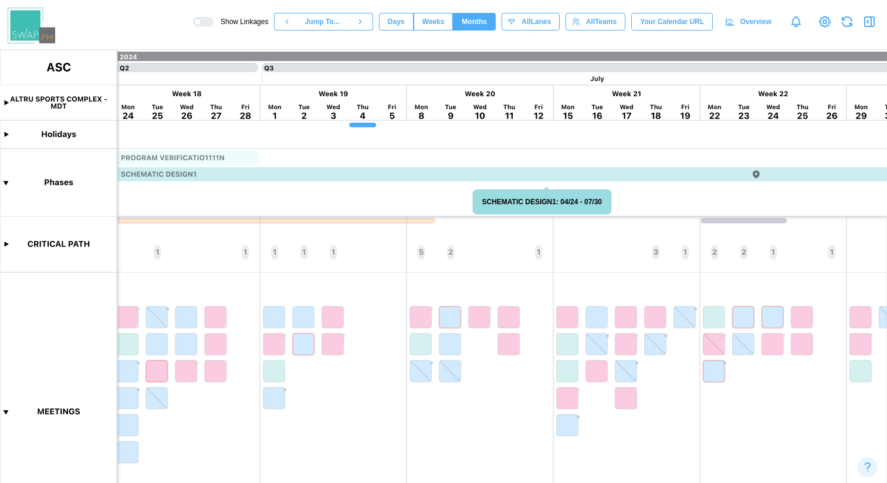
click at [473, 179] on canvas at bounding box center [443, 266] width 887 height 433
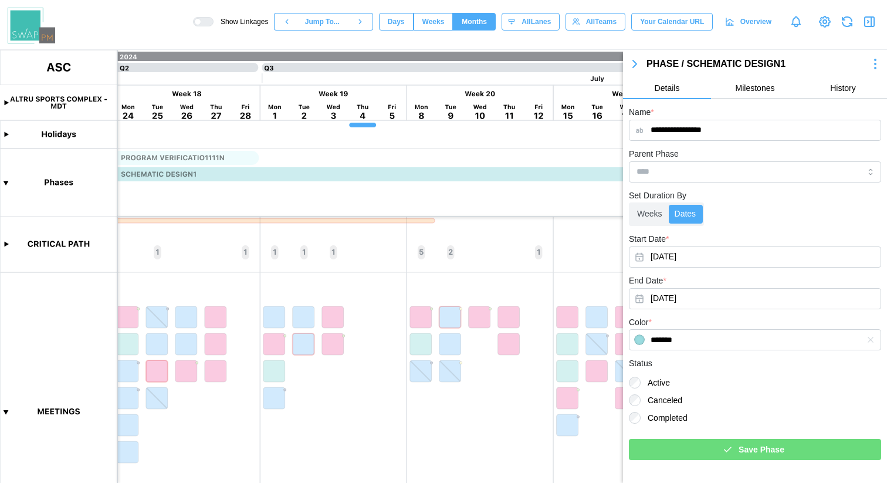
click at [634, 63] on icon "button" at bounding box center [635, 63] width 4 height 7
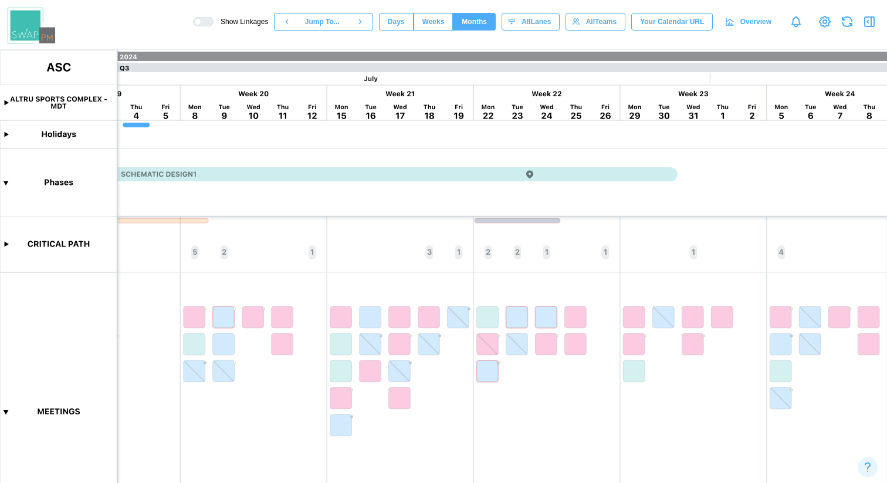
scroll to position [0, 3286]
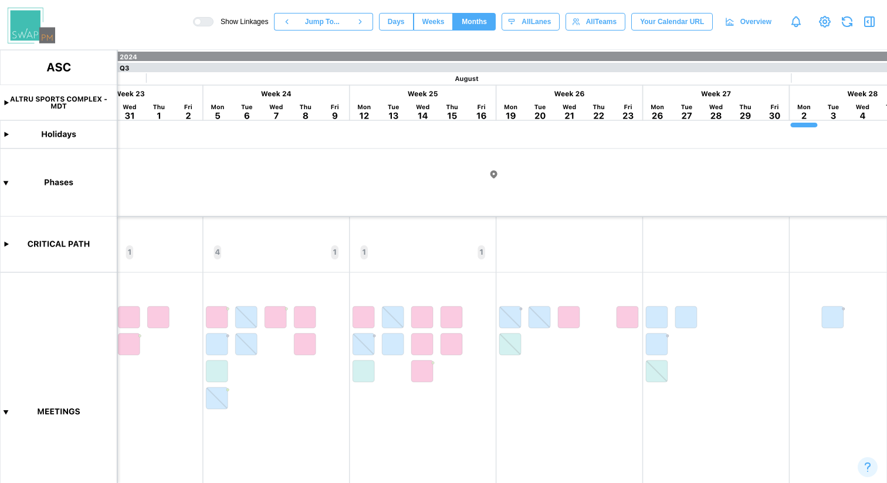
click at [495, 174] on canvas at bounding box center [443, 266] width 887 height 433
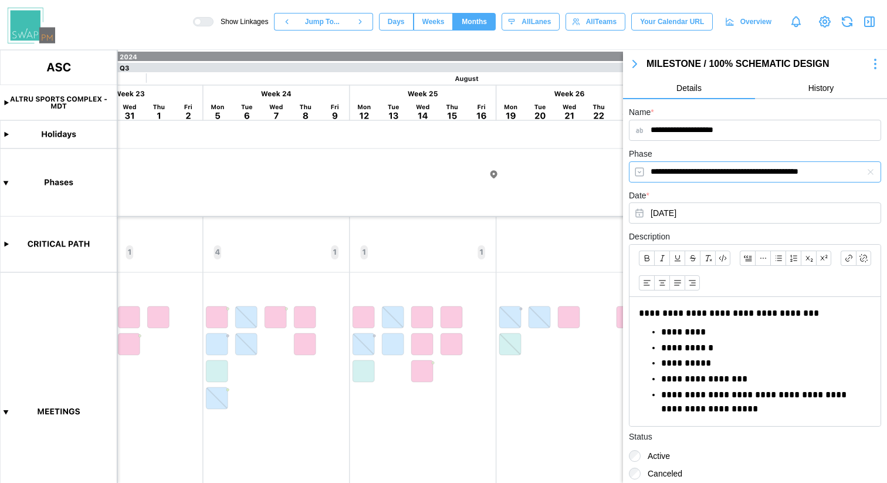
click at [772, 172] on input "**********" at bounding box center [755, 171] width 252 height 21
click at [771, 113] on div "**********" at bounding box center [755, 123] width 252 height 36
click at [699, 213] on button "[DATE]" at bounding box center [755, 212] width 252 height 21
click at [705, 195] on div "Date * [DATE]" at bounding box center [755, 206] width 252 height 36
click at [638, 63] on icon "button" at bounding box center [635, 64] width 14 height 14
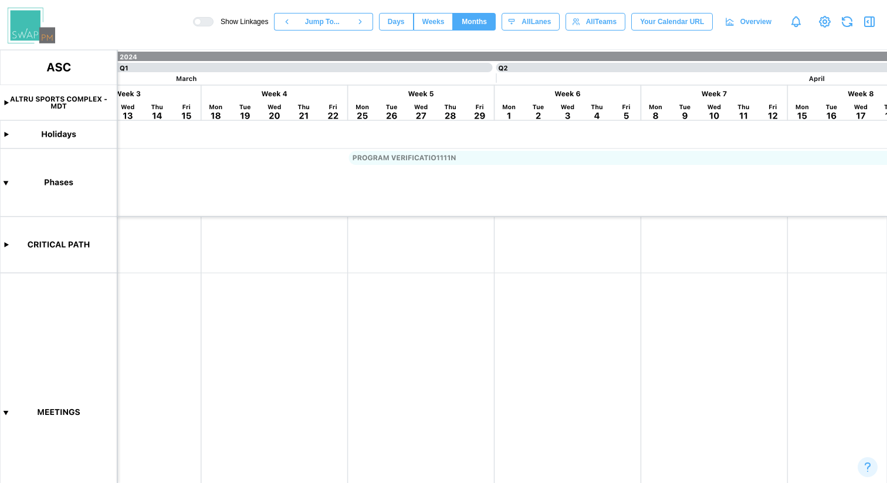
scroll to position [0, 1813]
click at [602, 212] on canvas at bounding box center [443, 266] width 887 height 433
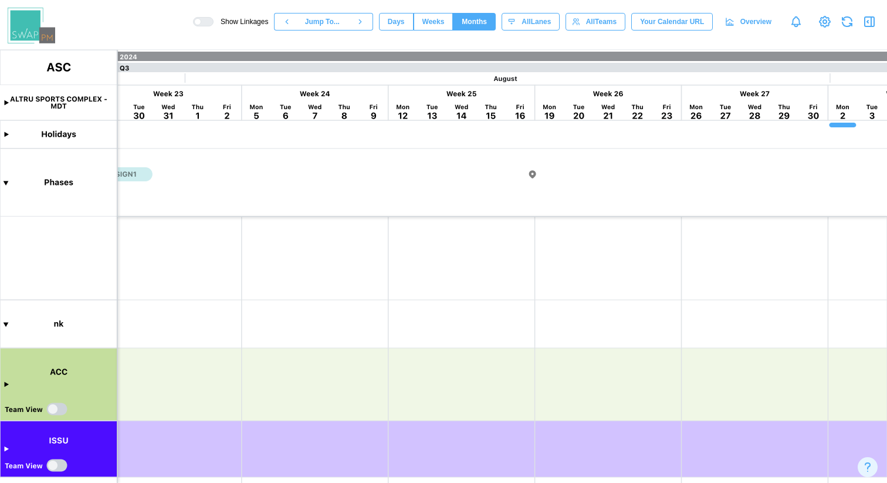
scroll to position [0, 3208]
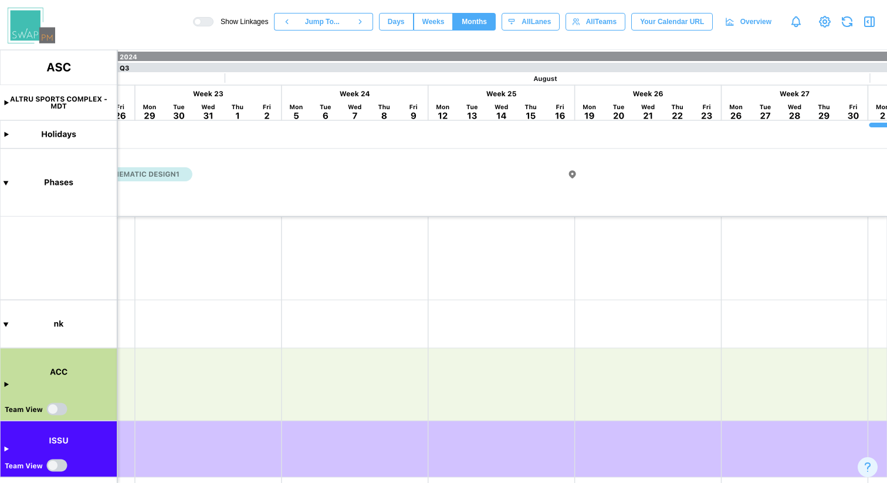
click at [571, 175] on canvas at bounding box center [443, 266] width 887 height 433
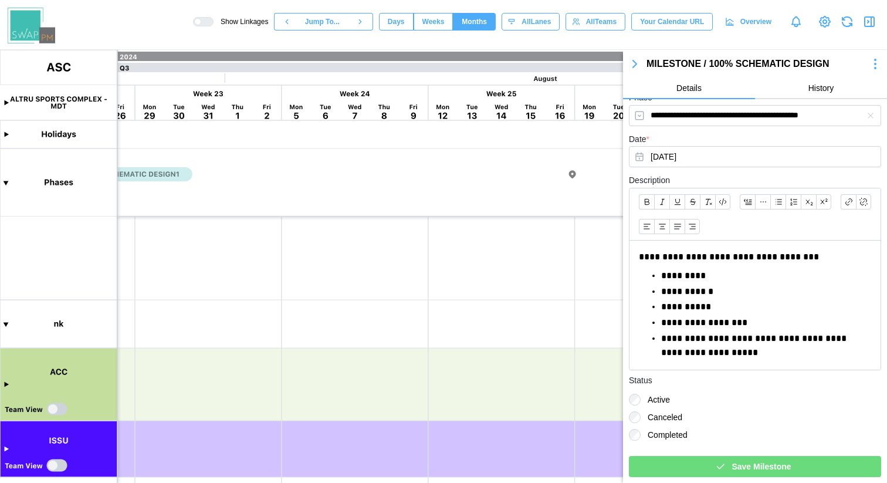
scroll to position [0, 0]
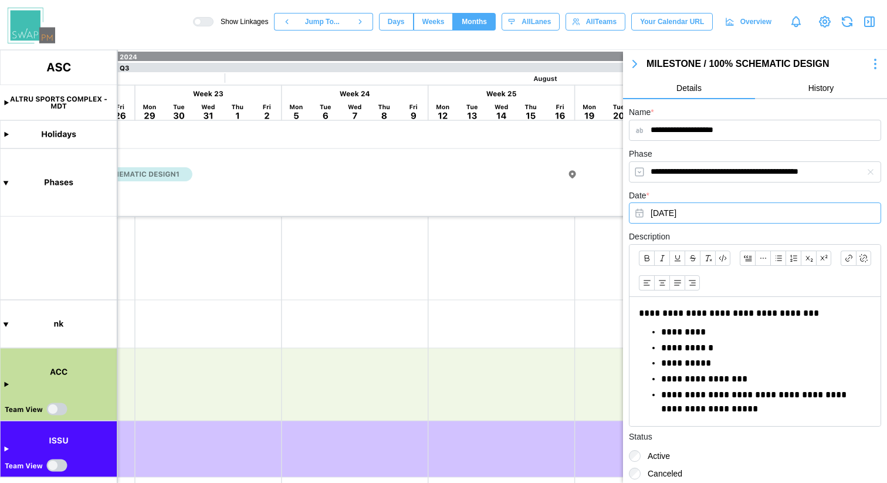
click at [723, 214] on button "[DATE]" at bounding box center [755, 212] width 252 height 21
click at [636, 66] on icon "button" at bounding box center [635, 64] width 14 height 14
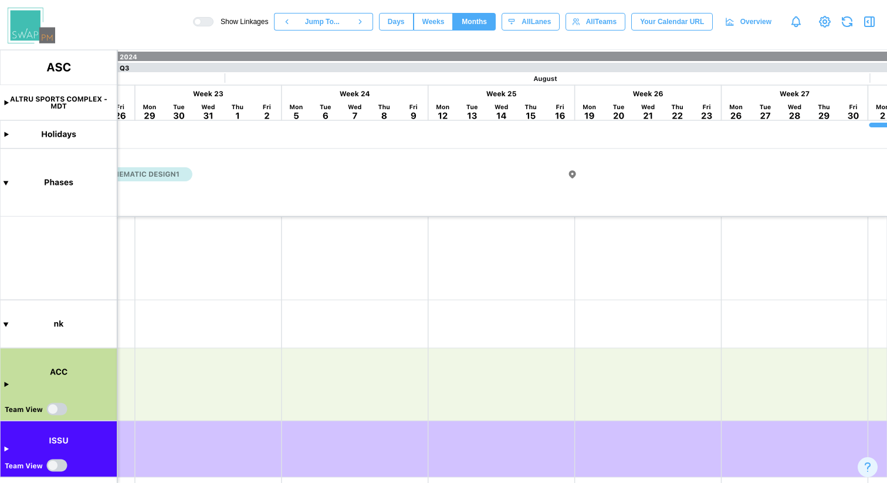
click at [571, 176] on canvas at bounding box center [443, 266] width 887 height 433
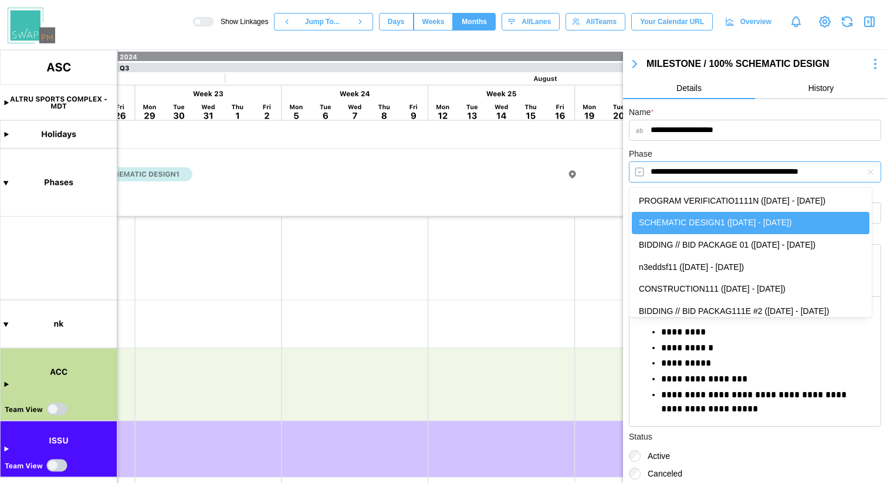
click at [729, 169] on input "**********" at bounding box center [755, 171] width 252 height 21
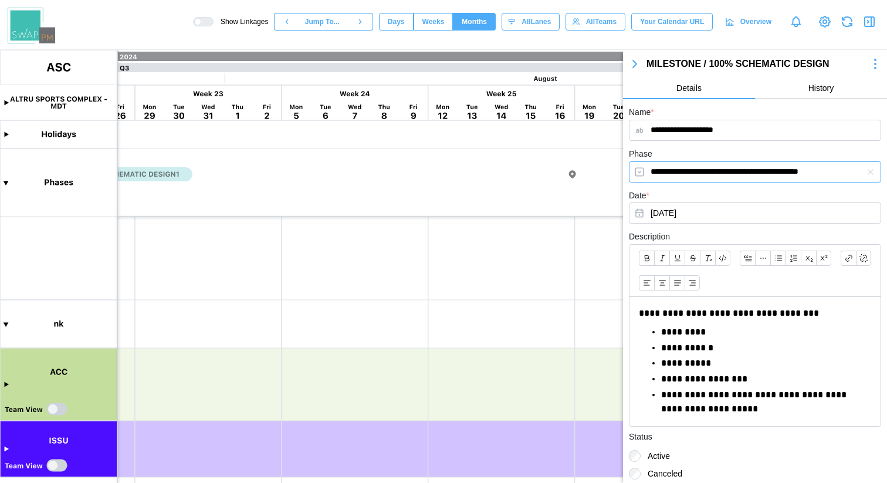
click at [728, 169] on input "**********" at bounding box center [755, 171] width 252 height 21
click at [640, 63] on icon "button" at bounding box center [635, 64] width 14 height 14
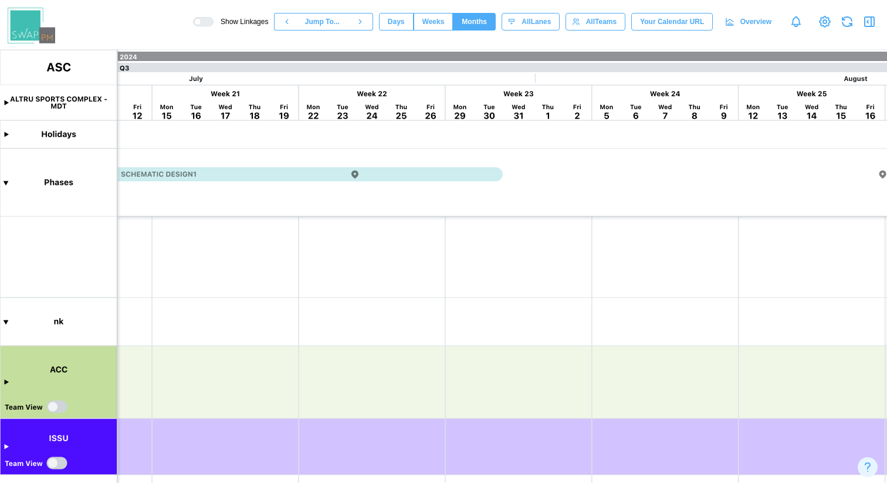
scroll to position [0, 2758]
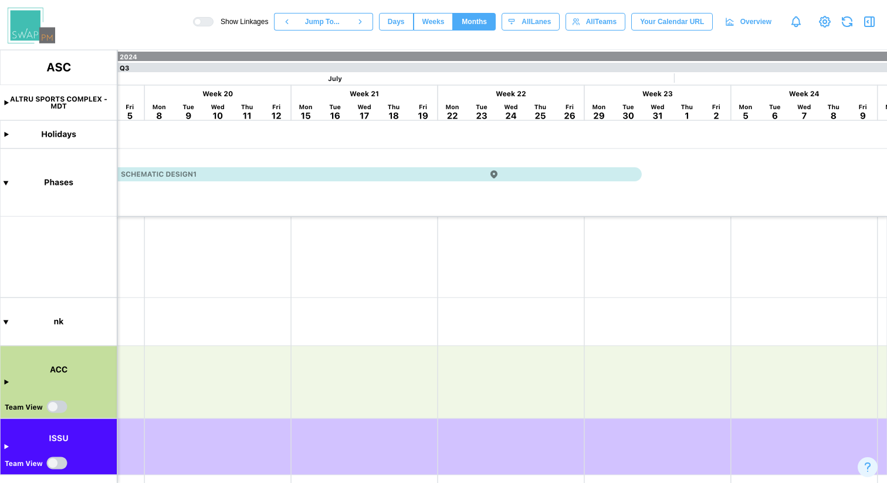
click at [465, 174] on canvas at bounding box center [443, 266] width 887 height 433
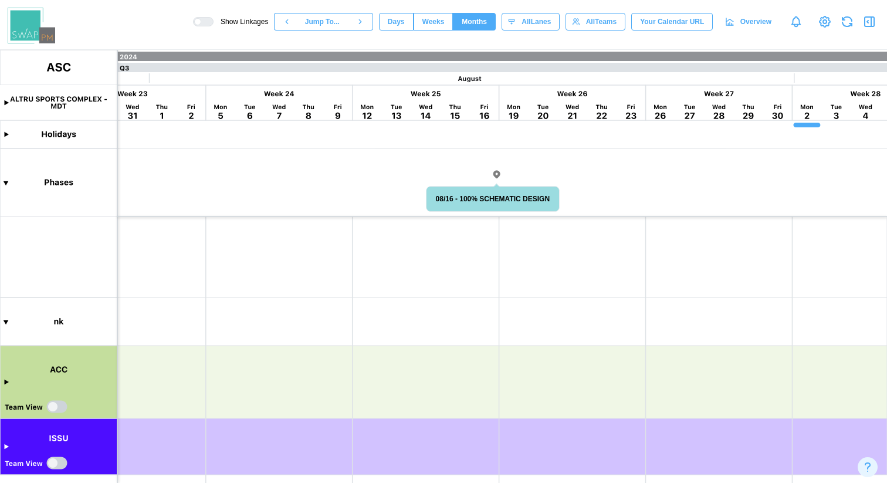
click at [497, 174] on canvas at bounding box center [443, 266] width 887 height 433
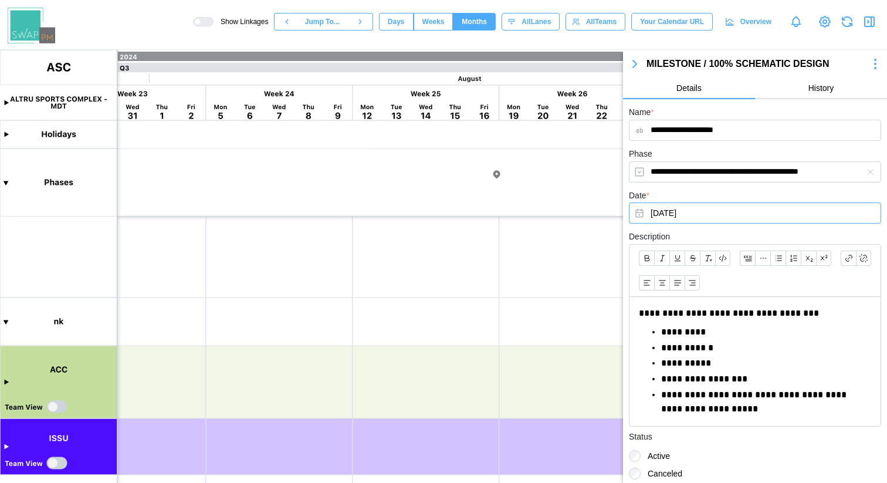
click at [692, 217] on button "[DATE]" at bounding box center [755, 212] width 252 height 21
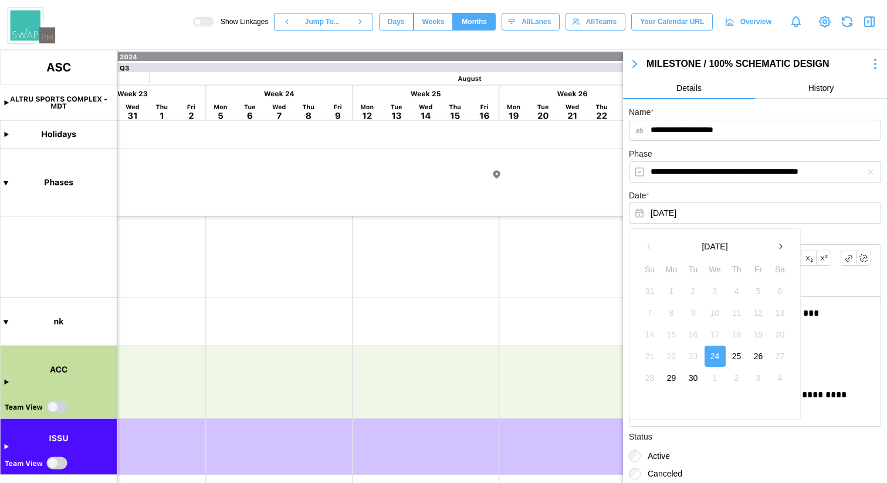
click at [741, 353] on button "25" at bounding box center [736, 356] width 21 height 21
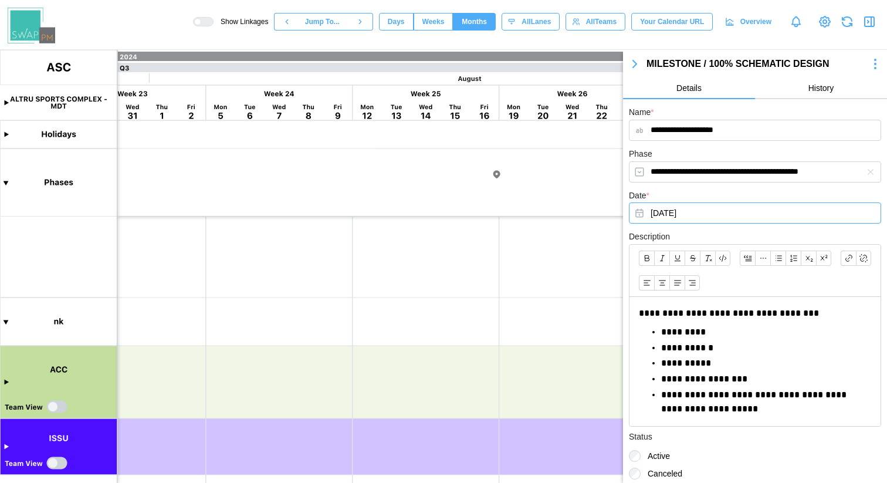
scroll to position [56, 0]
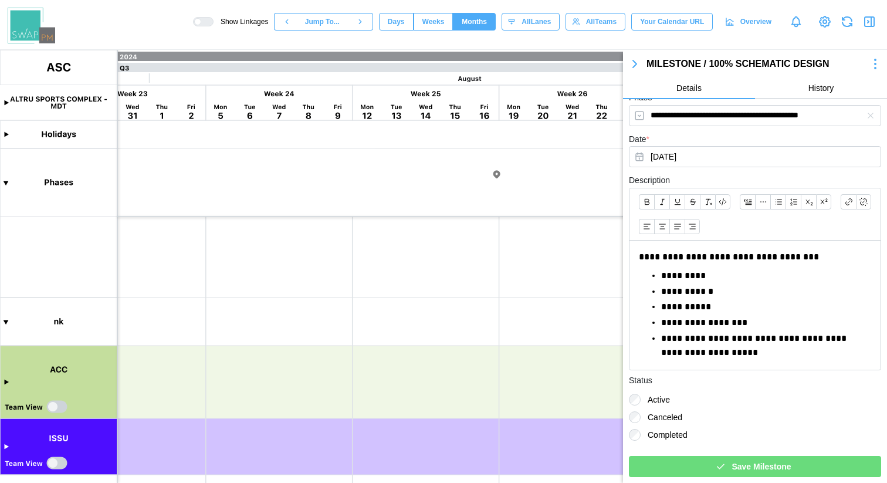
click at [725, 463] on div "Save Milestone" at bounding box center [752, 466] width 233 height 20
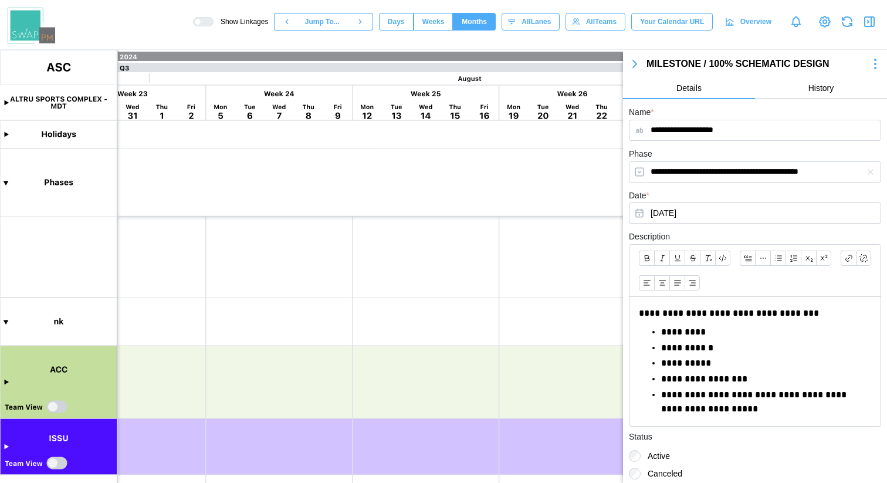
click at [634, 63] on icon "button" at bounding box center [635, 63] width 4 height 7
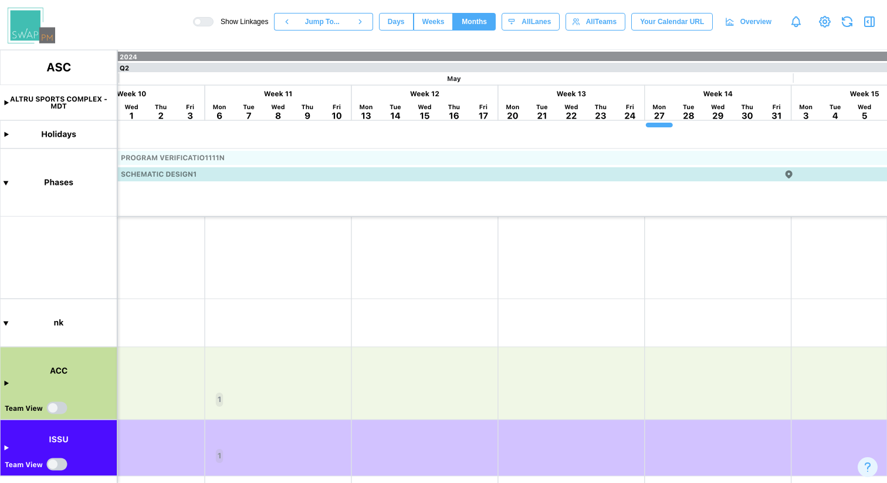
scroll to position [252, 0]
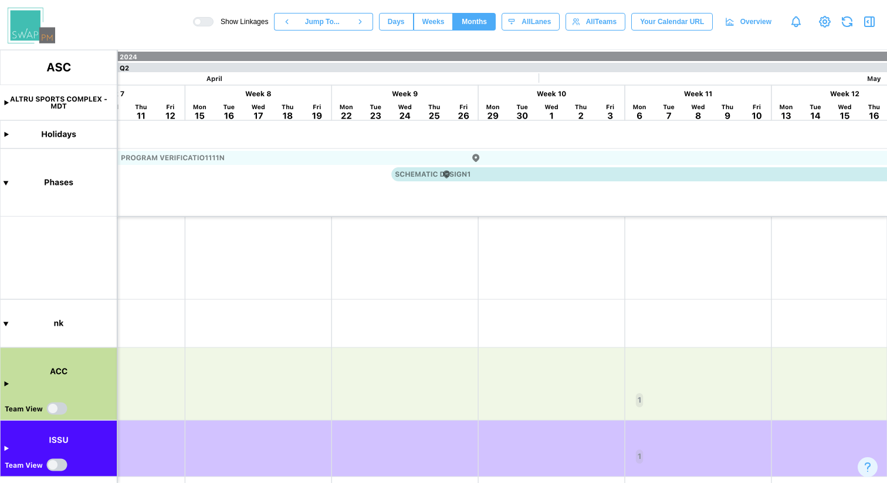
click at [841, 25] on icon "button" at bounding box center [847, 22] width 20 height 20
click at [446, 175] on canvas at bounding box center [443, 266] width 887 height 433
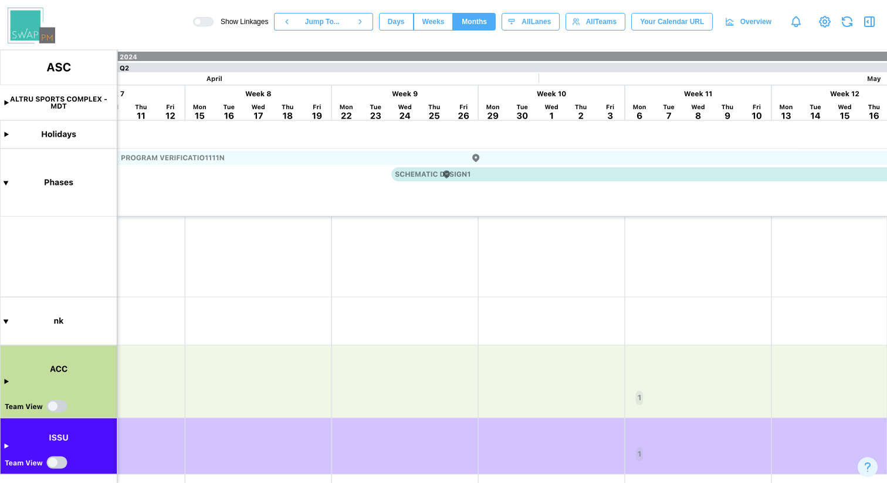
scroll to position [0, 0]
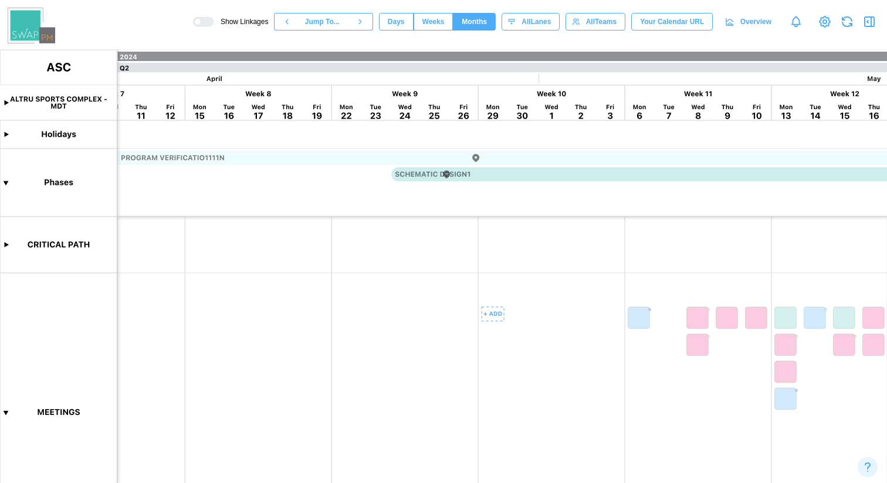
click at [4, 412] on canvas at bounding box center [443, 266] width 887 height 433
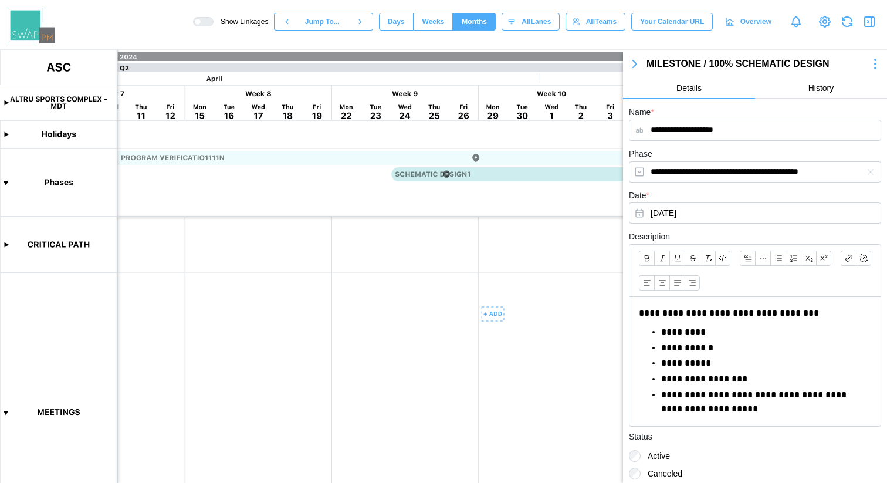
click at [809, 89] on span "History" at bounding box center [821, 88] width 26 height 8
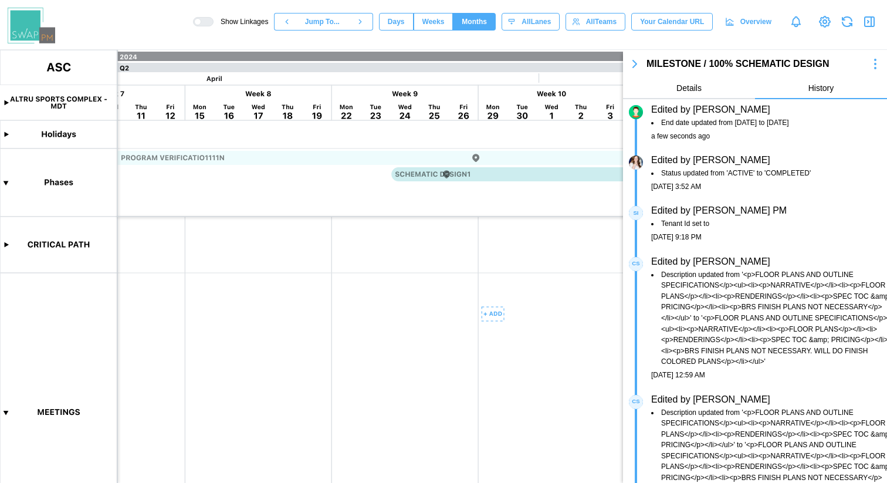
click at [636, 66] on icon "button" at bounding box center [635, 64] width 14 height 14
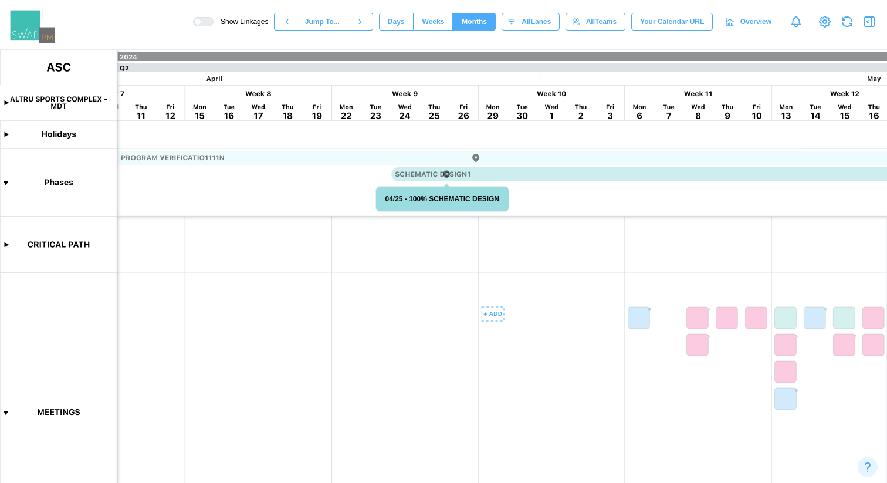
click at [448, 174] on canvas at bounding box center [443, 266] width 887 height 433
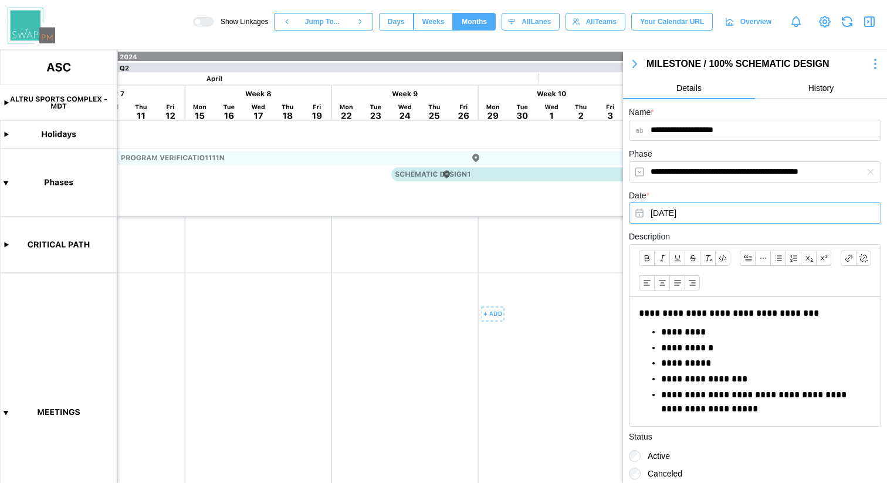
click at [675, 210] on button "[DATE]" at bounding box center [755, 212] width 252 height 21
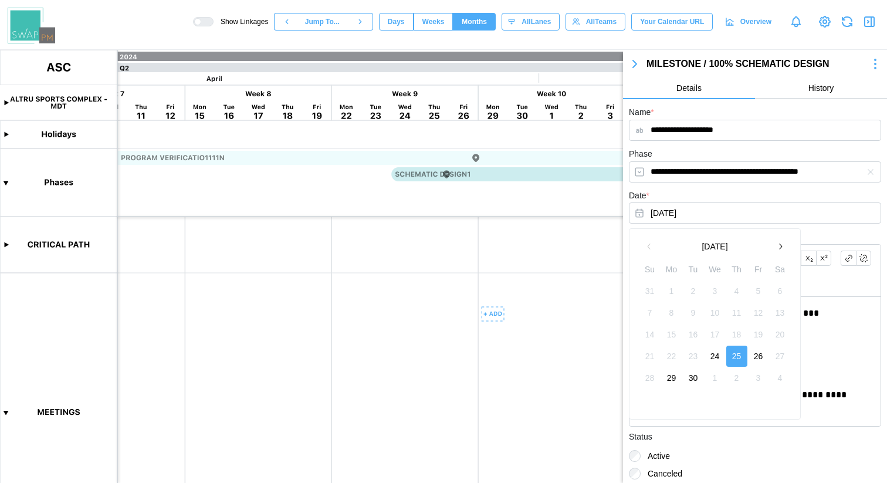
click at [786, 246] on button "button" at bounding box center [780, 246] width 21 height 21
click at [696, 377] on button "30" at bounding box center [693, 377] width 21 height 21
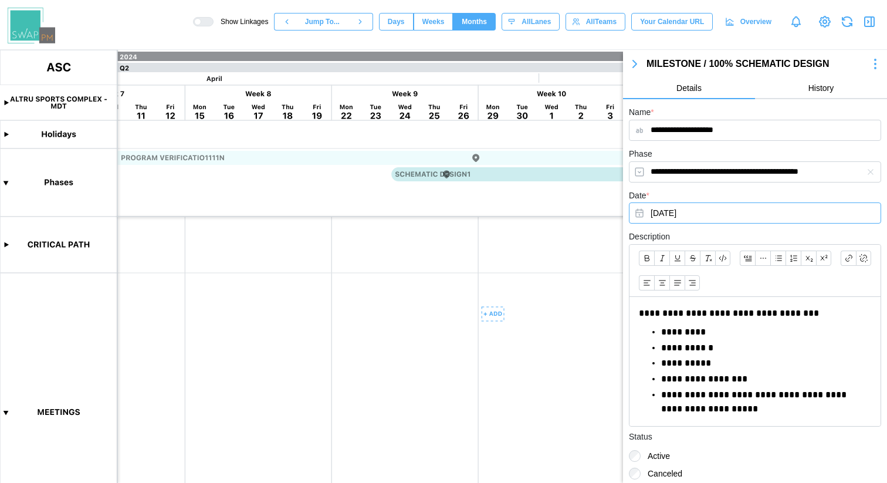
scroll to position [56, 0]
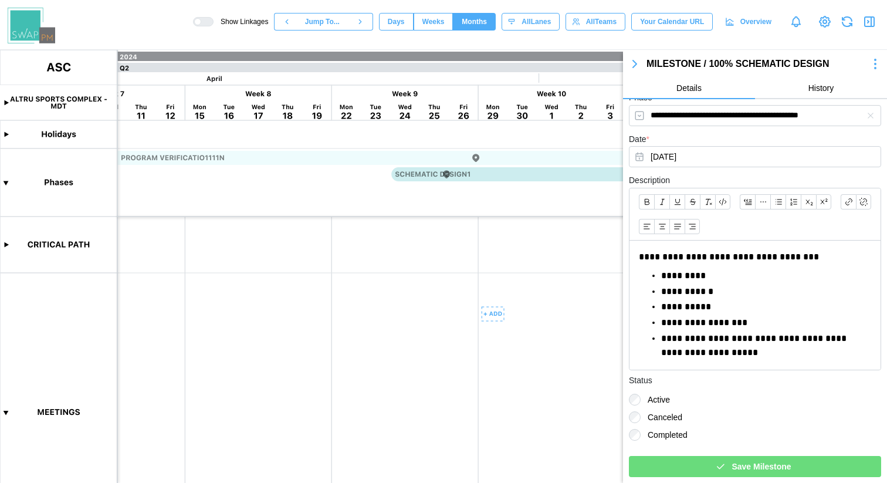
click at [770, 461] on span "Save Milestone" at bounding box center [760, 466] width 59 height 20
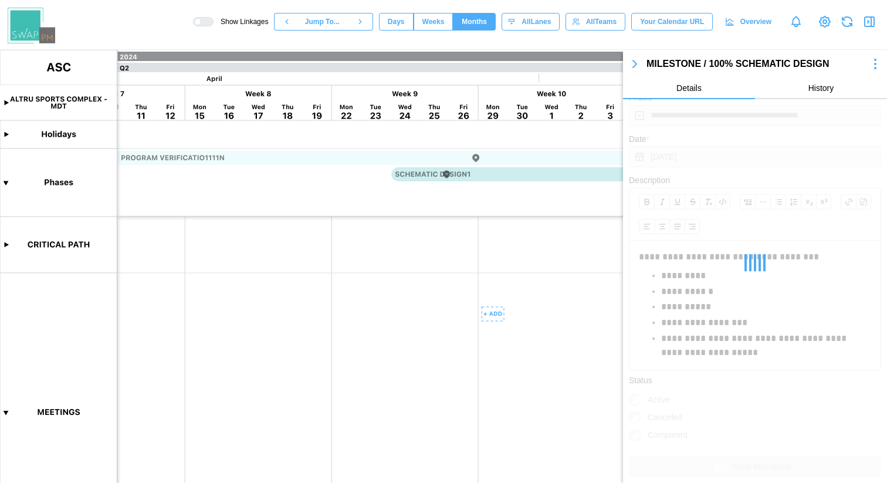
scroll to position [0, 0]
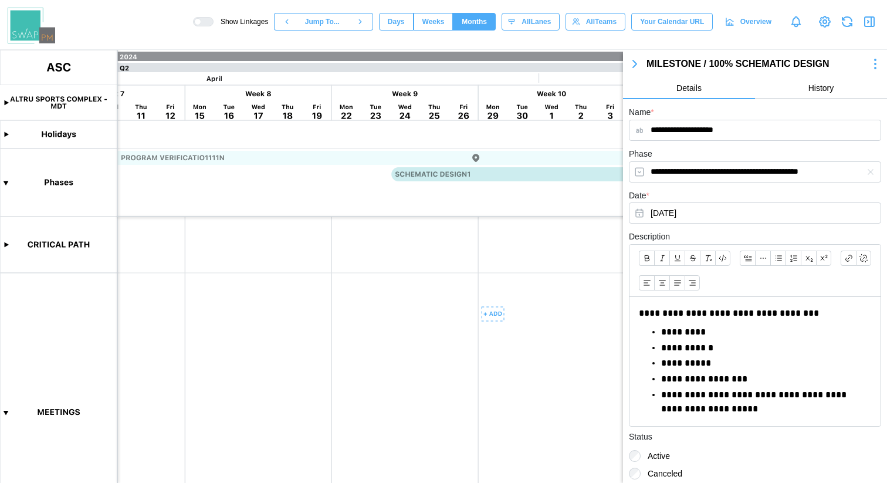
click at [636, 65] on icon "button" at bounding box center [635, 64] width 14 height 14
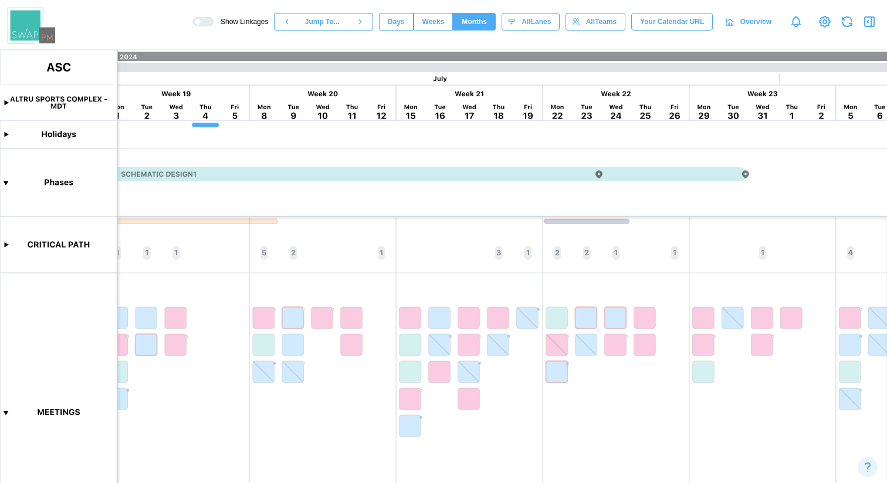
scroll to position [0, 2753]
click at [609, 174] on canvas at bounding box center [443, 266] width 887 height 433
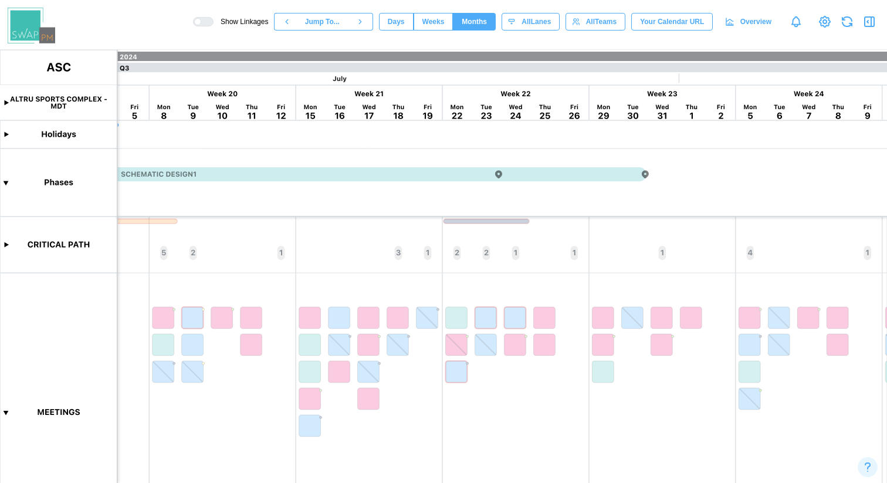
click at [609, 174] on canvas at bounding box center [443, 266] width 887 height 433
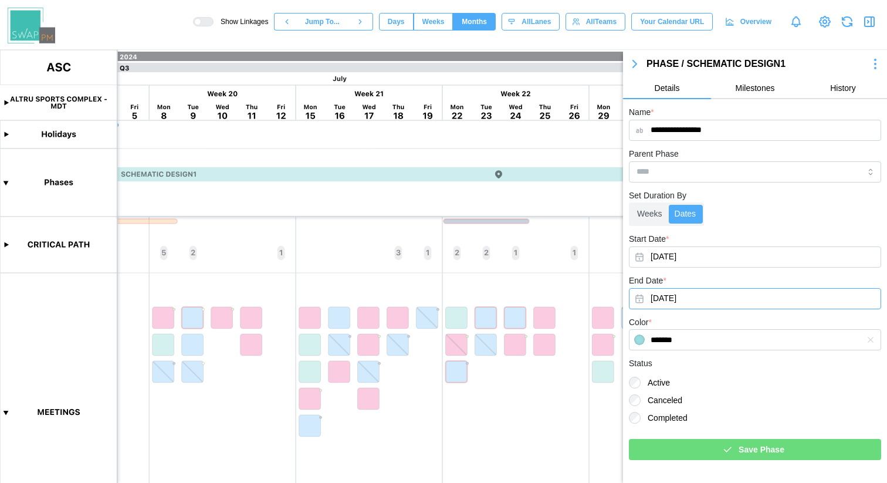
click at [703, 298] on button "[DATE]" at bounding box center [755, 298] width 252 height 21
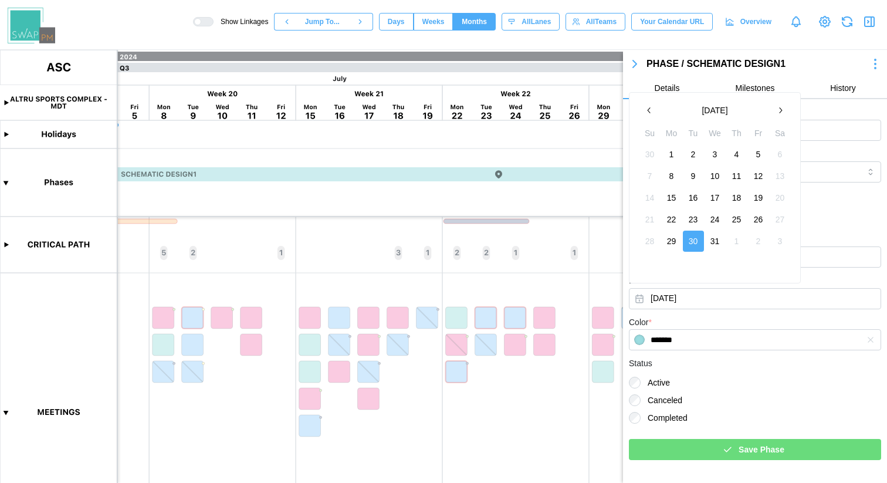
click at [783, 109] on icon "button" at bounding box center [779, 110] width 9 height 9
click at [753, 196] on button "16" at bounding box center [758, 197] width 21 height 21
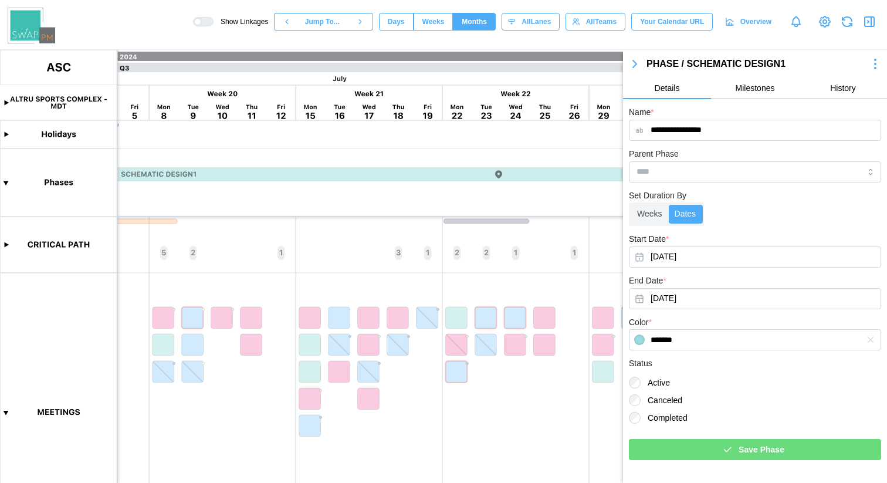
click at [734, 446] on div "Save Phase" at bounding box center [752, 449] width 233 height 20
click at [637, 65] on icon "button" at bounding box center [635, 64] width 14 height 14
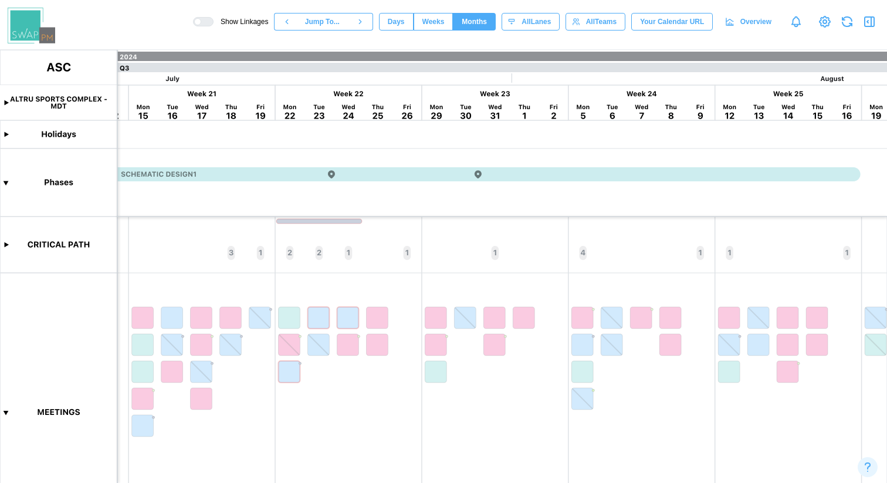
scroll to position [0, 3070]
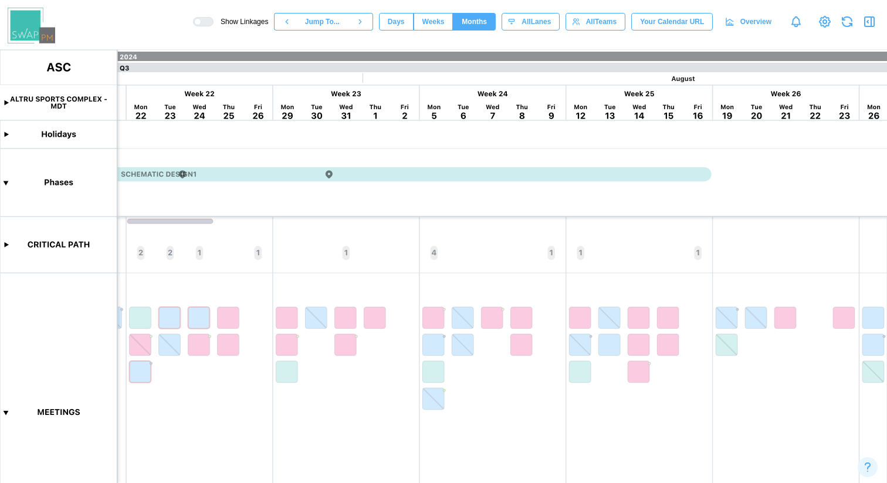
click at [329, 175] on canvas at bounding box center [443, 266] width 887 height 433
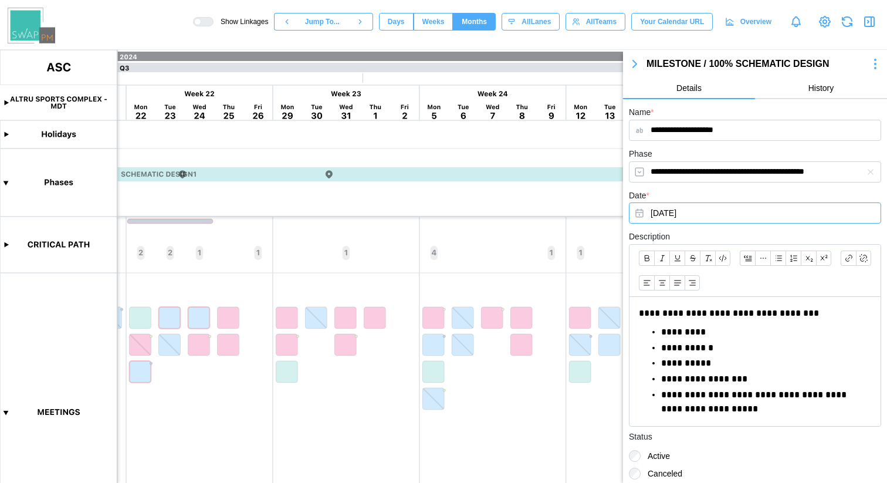
click at [707, 210] on button "[DATE]" at bounding box center [755, 212] width 252 height 21
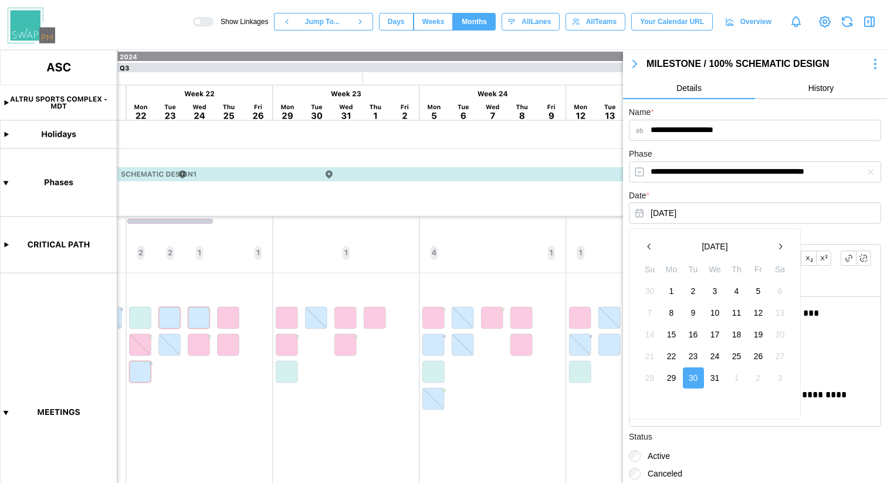
click at [787, 249] on button "button" at bounding box center [780, 246] width 21 height 21
click at [757, 330] on button "16" at bounding box center [758, 334] width 21 height 21
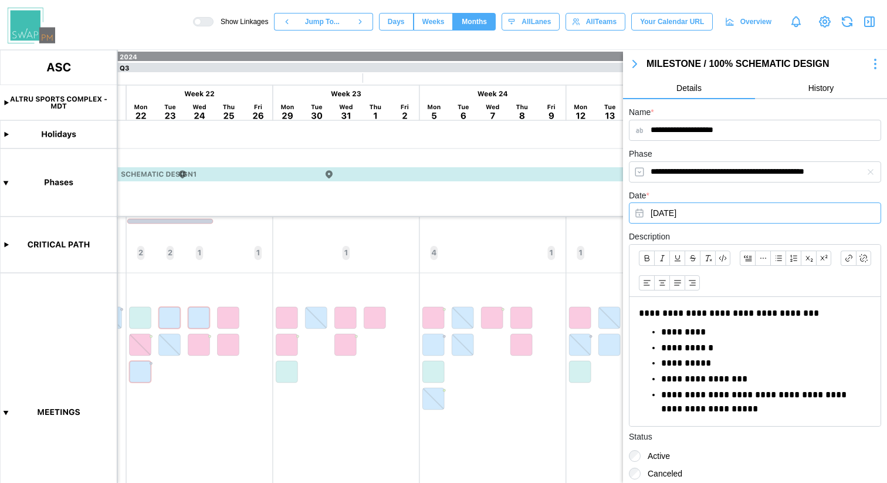
scroll to position [56, 0]
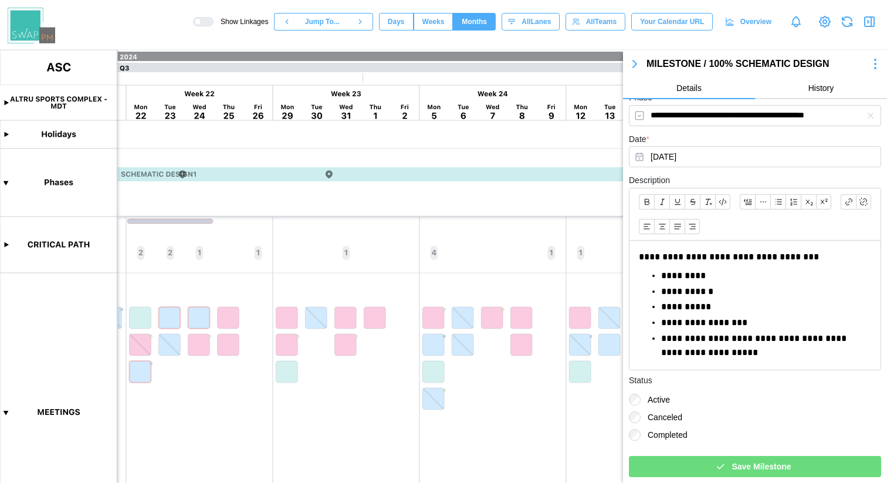
click at [744, 463] on span "Save Milestone" at bounding box center [760, 466] width 59 height 20
click at [636, 63] on icon "button" at bounding box center [635, 64] width 14 height 14
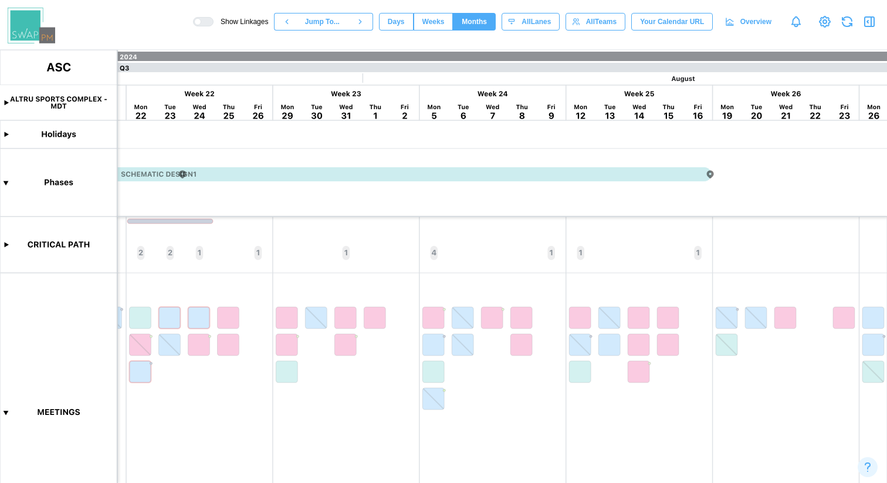
click at [663, 173] on canvas at bounding box center [443, 266] width 887 height 433
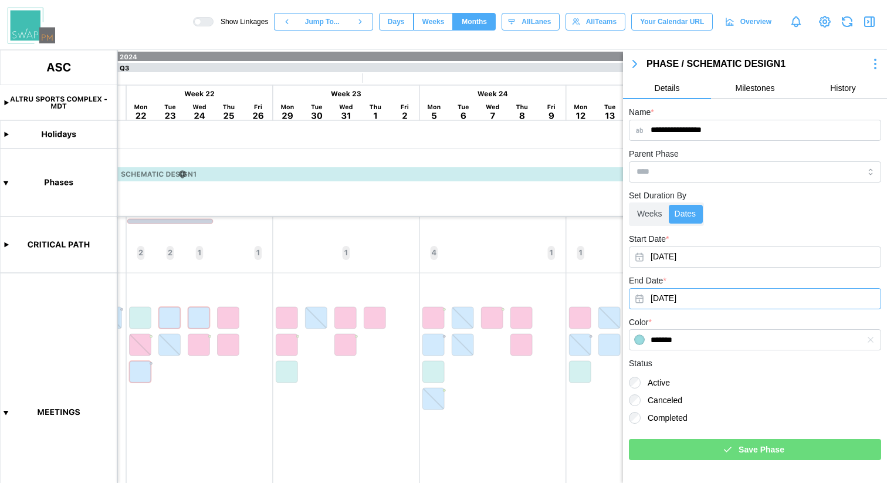
click at [678, 298] on button "[DATE]" at bounding box center [755, 298] width 252 height 21
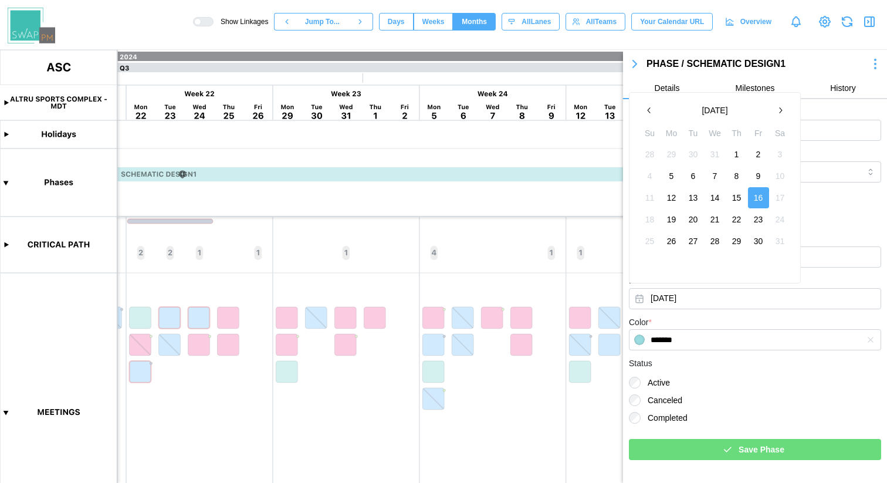
click at [739, 176] on button "8" at bounding box center [736, 175] width 21 height 21
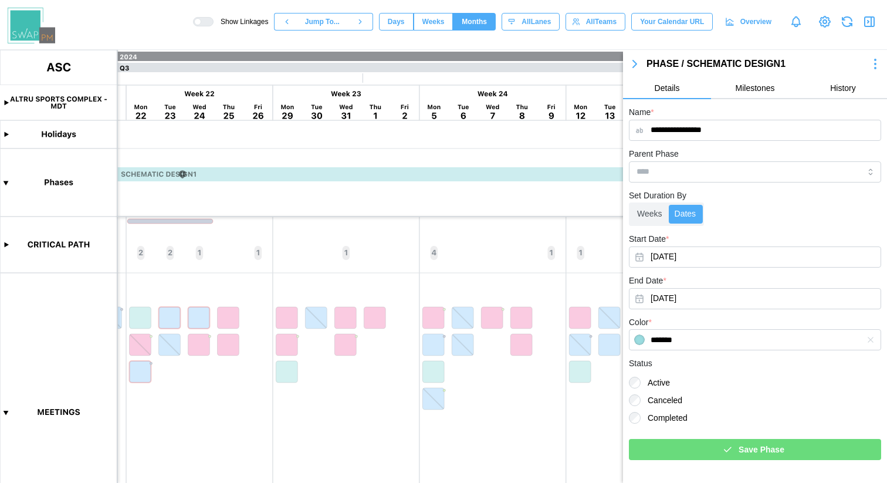
click at [739, 450] on span "Save Phase" at bounding box center [762, 449] width 46 height 20
click at [636, 63] on icon "button" at bounding box center [635, 64] width 14 height 14
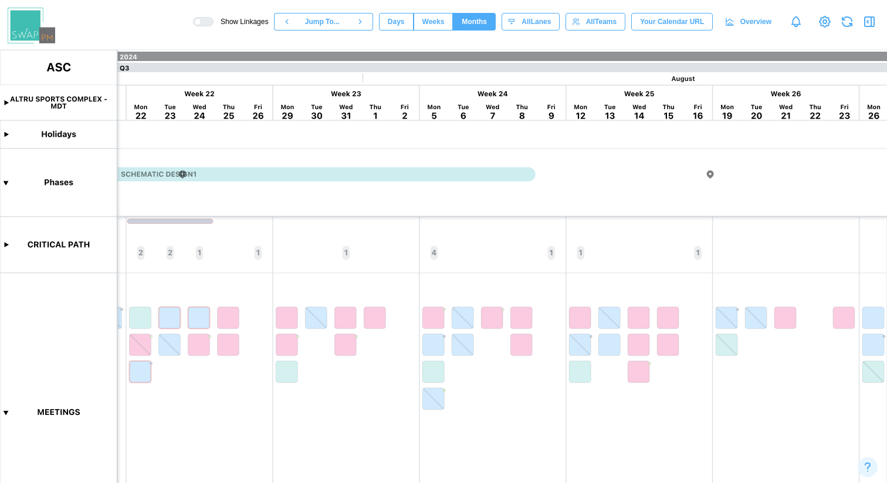
click at [710, 176] on canvas at bounding box center [443, 266] width 887 height 433
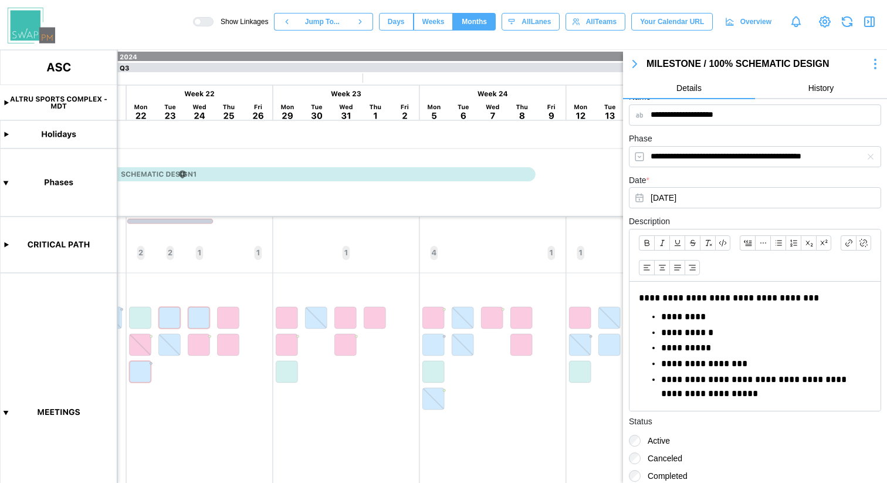
scroll to position [0, 0]
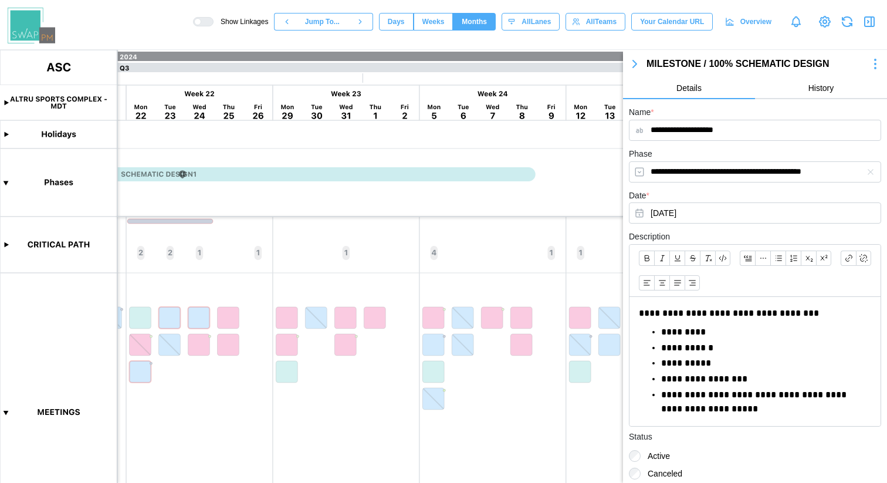
click at [638, 66] on icon "button" at bounding box center [635, 64] width 14 height 14
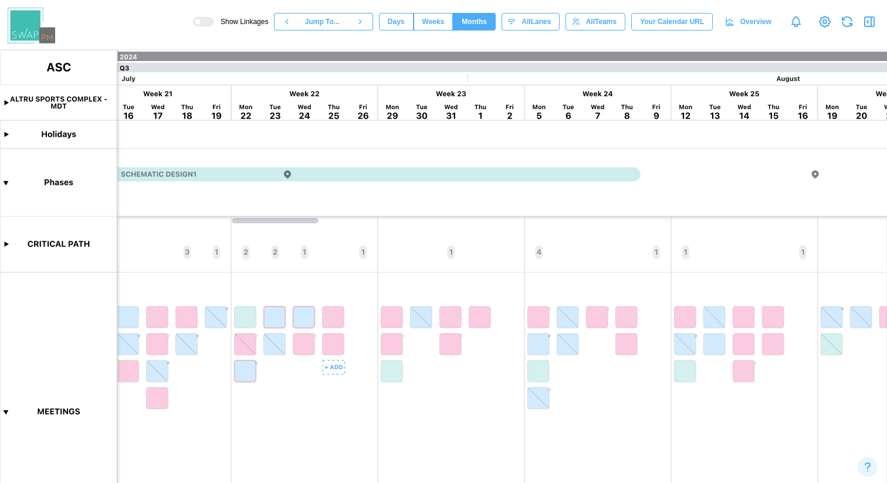
scroll to position [55, 0]
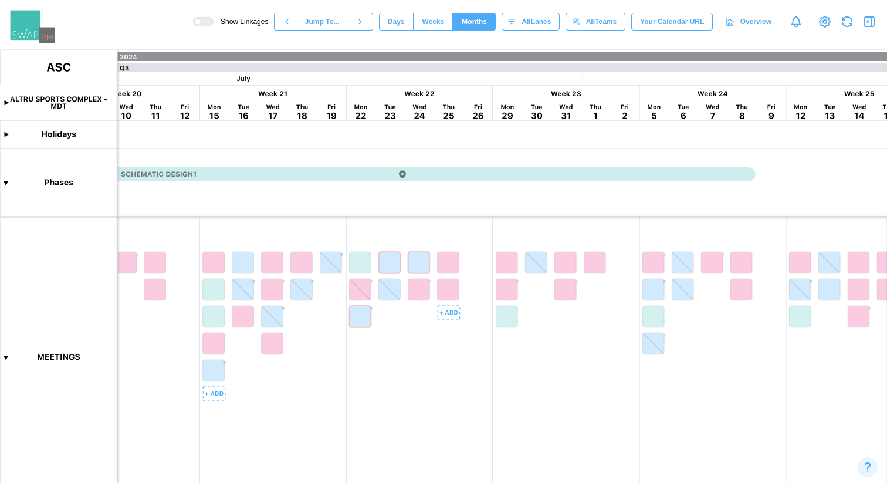
click at [216, 258] on canvas at bounding box center [443, 266] width 887 height 433
click at [248, 263] on canvas at bounding box center [443, 266] width 887 height 433
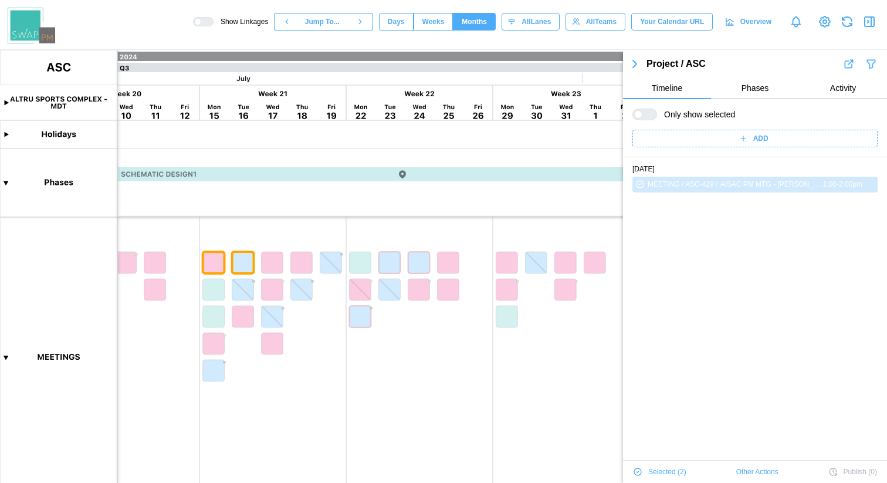
scroll to position [66, 0]
click at [751, 475] on span "Other Actions" at bounding box center [757, 471] width 42 height 16
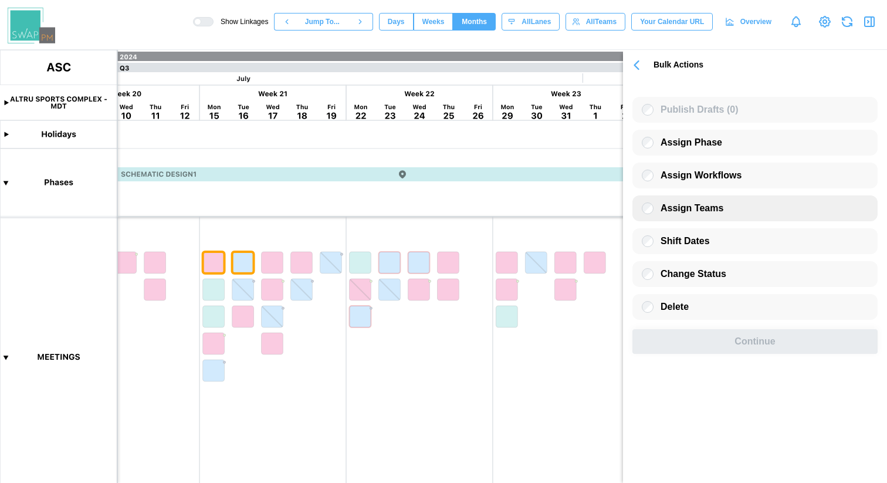
click at [722, 206] on div "Assign Teams" at bounding box center [754, 208] width 245 height 26
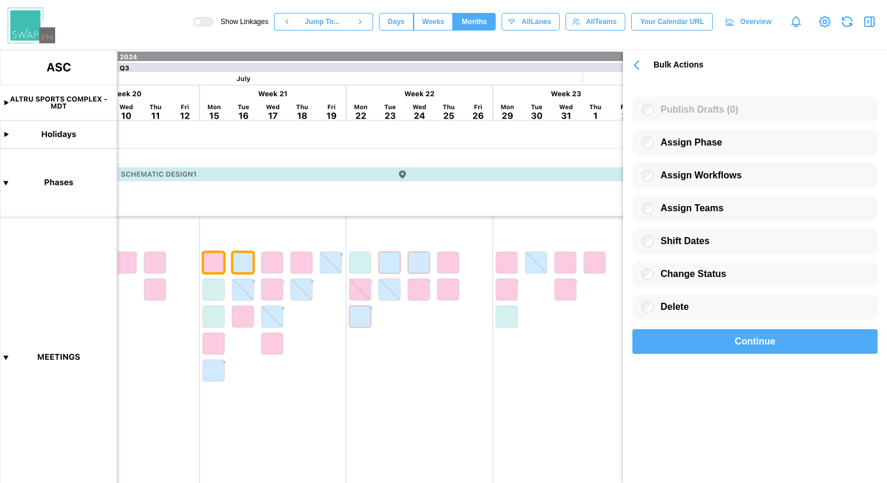
click at [734, 353] on div "Continue" at bounding box center [755, 341] width 218 height 23
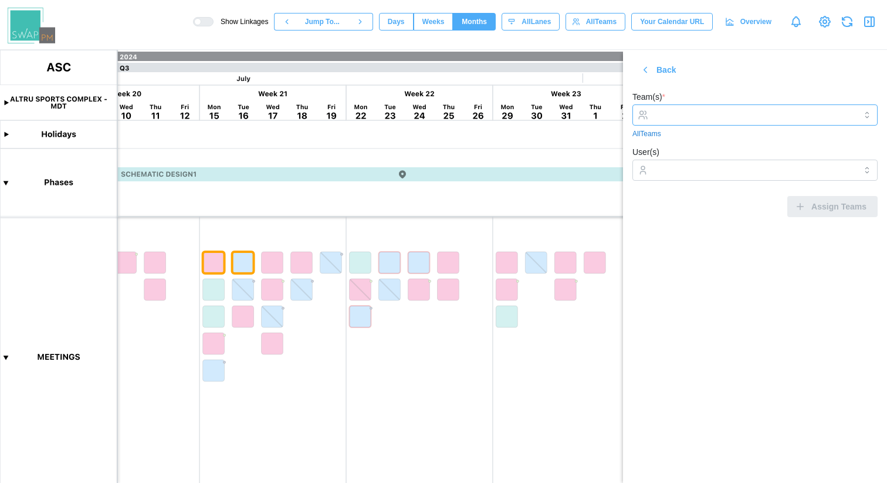
click at [702, 110] on input "Team(s) *" at bounding box center [755, 114] width 202 height 9
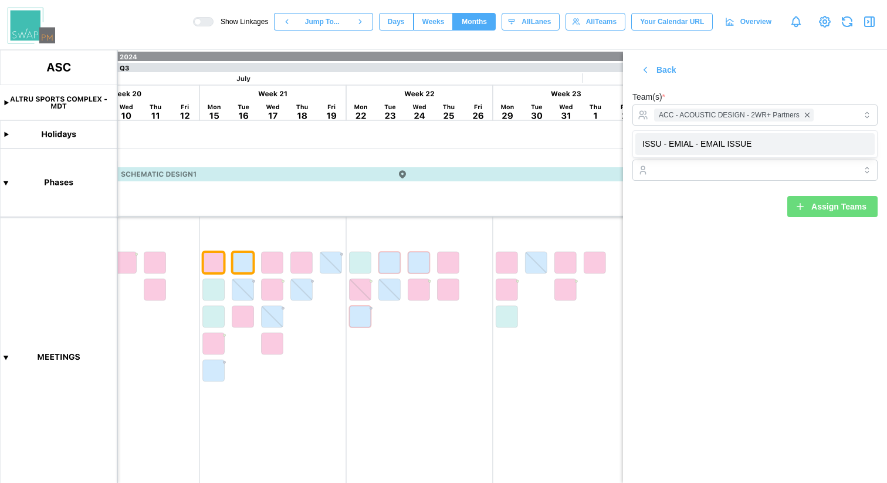
click at [716, 232] on section "Back Team(s) * ACC - ACOUSTIC DESIGN - 2WR+ Partners All Teams User(s) Assign T…" at bounding box center [755, 266] width 264 height 433
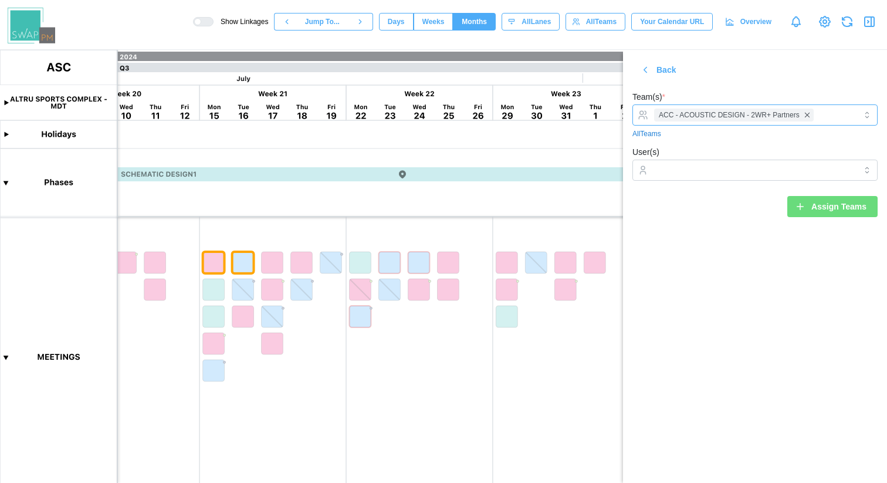
click at [827, 121] on div "ACC - ACOUSTIC DESIGN - 2WR+ Partners" at bounding box center [753, 115] width 205 height 20
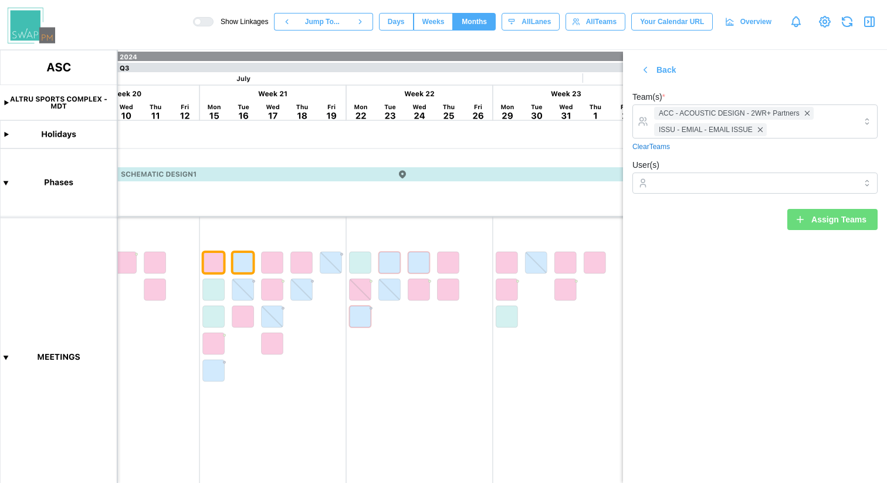
click at [729, 279] on section "Back Team(s) * ACC - ACOUSTIC DESIGN - 2WR+ Partners ISSU - EMIAL - EMAIL ISSUE…" at bounding box center [755, 266] width 264 height 433
click at [661, 57] on div "Back Team(s) * ACC - ACOUSTIC DESIGN - 2WR+ Partners ISSU - EMIAL - EMAIL ISSUE…" at bounding box center [755, 144] width 264 height 189
click at [659, 74] on span "Back" at bounding box center [665, 70] width 19 height 20
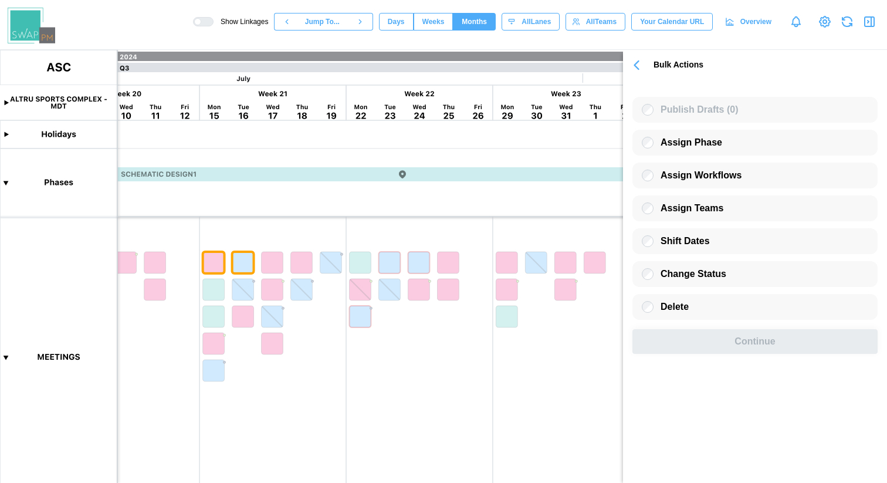
click at [628, 66] on icon "button" at bounding box center [636, 65] width 16 height 16
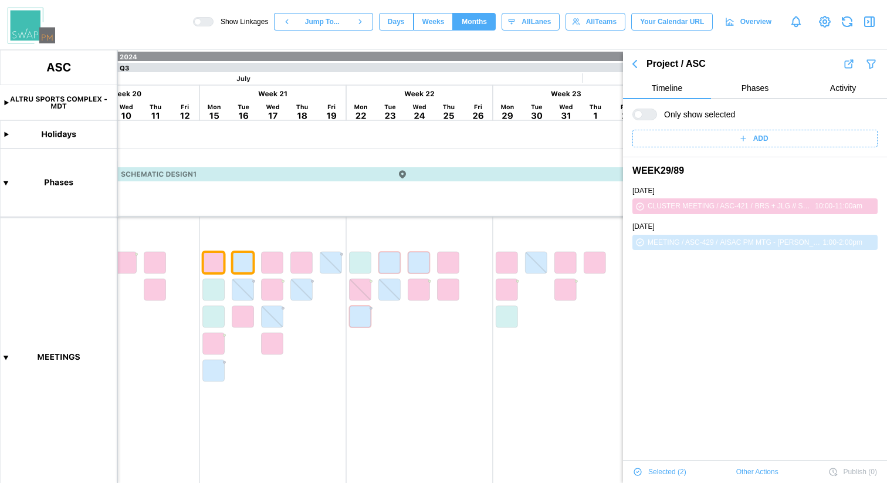
click at [631, 66] on icon "button" at bounding box center [635, 64] width 14 height 14
